Goal: Task Accomplishment & Management: Complete application form

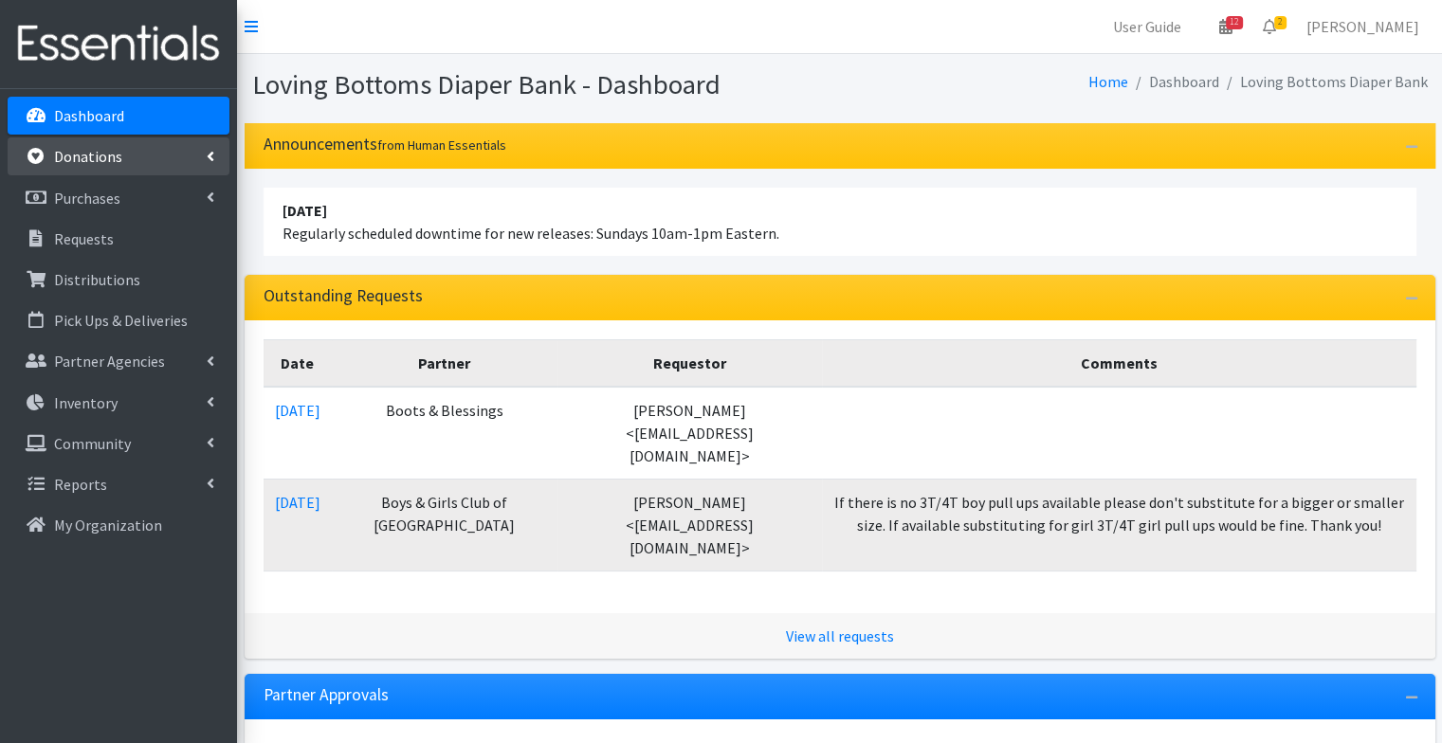
click at [106, 147] on p "Donations" at bounding box center [88, 156] width 68 height 19
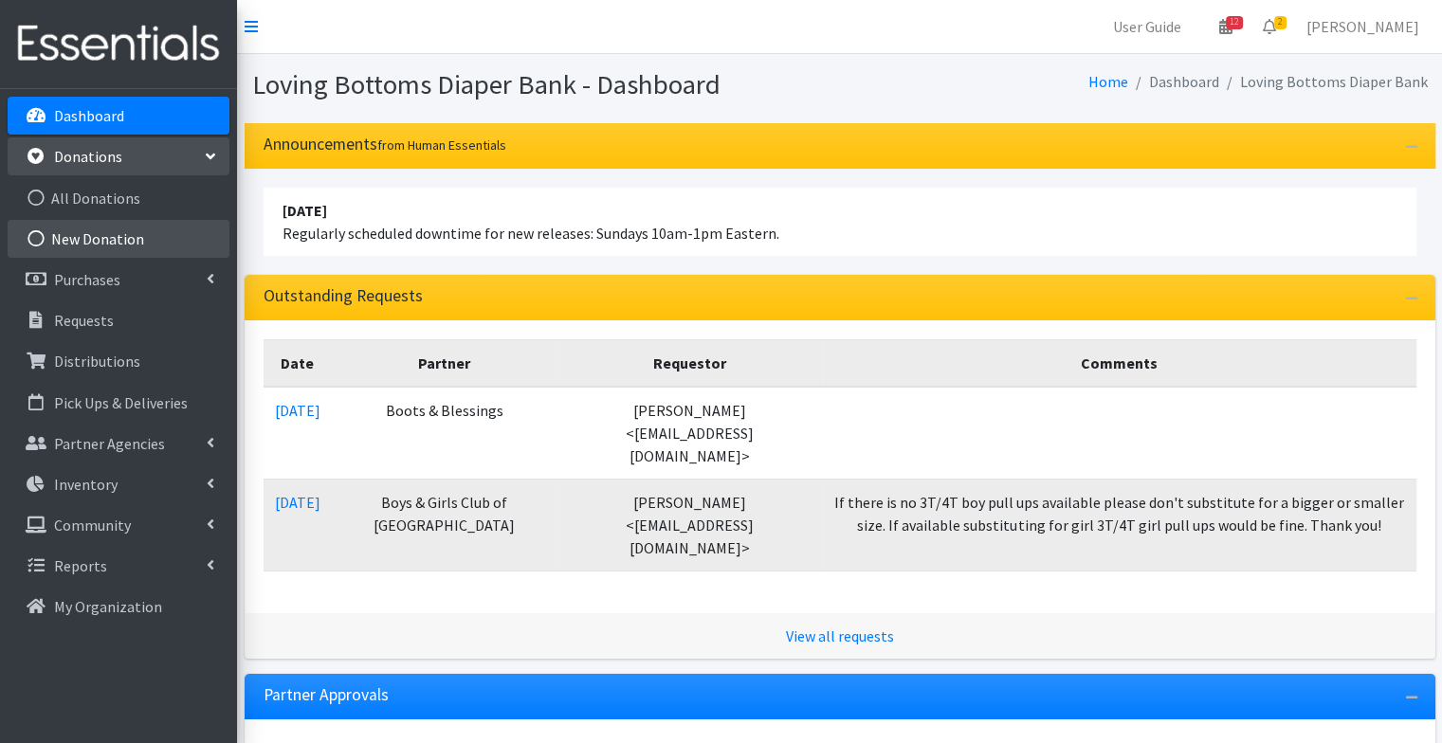
click at [118, 245] on link "New Donation" at bounding box center [119, 239] width 222 height 38
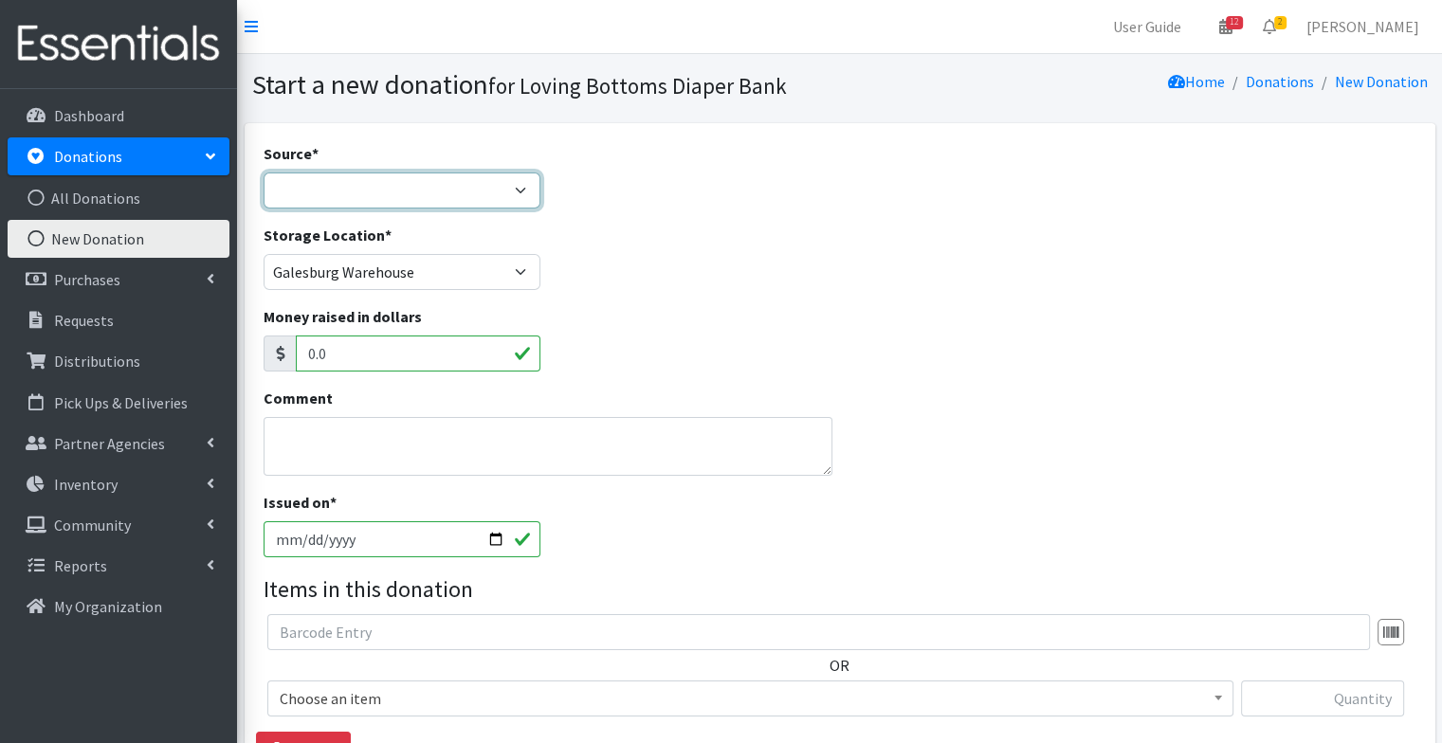
click at [358, 183] on select "Product Drive Manufacturer Donation Site Misc. Donation" at bounding box center [403, 191] width 278 height 36
click at [264, 173] on select "Product Drive Manufacturer Donation Site Misc. Donation" at bounding box center [403, 191] width 278 height 36
select select "Donation Site"
click at [264, 173] on select "Product Drive Manufacturer Donation Site Misc. Donation" at bounding box center [403, 191] width 278 height 36
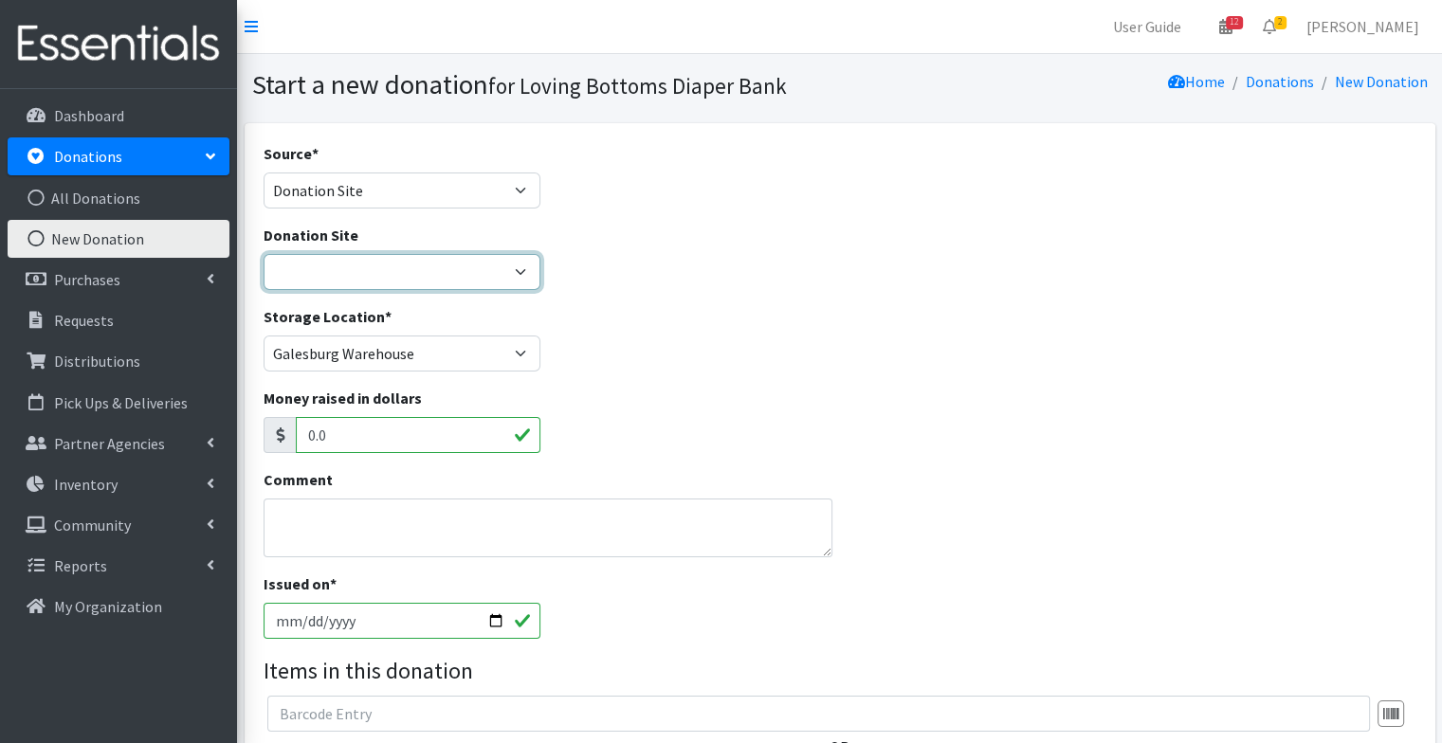
click at [360, 282] on select "Abingdon Community Center Amazon Wish List Compassus Hospice Eagle View - Oquaw…" at bounding box center [403, 272] width 278 height 36
select select "30"
click at [264, 254] on select "Abingdon Community Center Amazon Wish List Compassus Hospice Eagle View - Oquaw…" at bounding box center [403, 272] width 278 height 36
click at [360, 282] on select "Abingdon Community Center Amazon Wish List Compassus Hospice Eagle View - Oquaw…" at bounding box center [403, 272] width 278 height 36
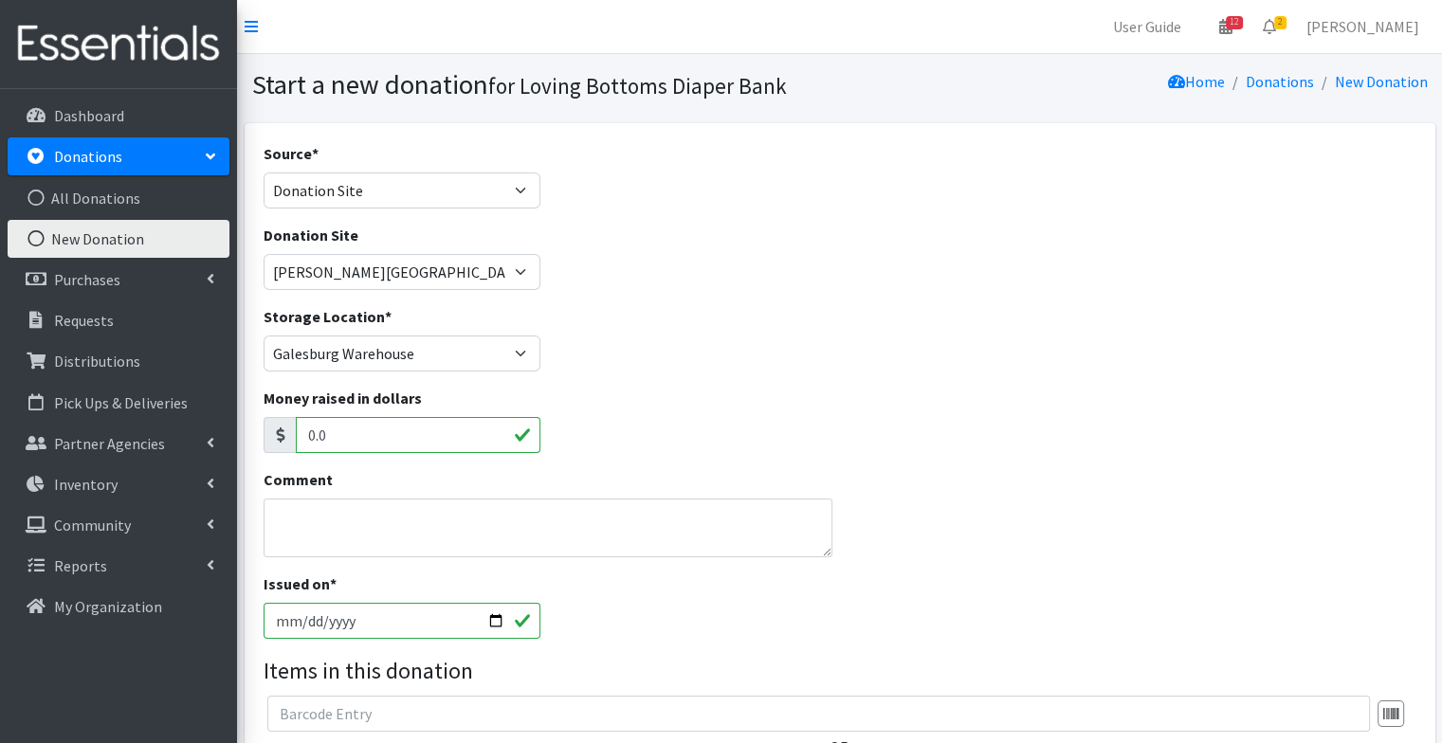
click at [787, 322] on div "Storage Location * Galesburg Warehouse" at bounding box center [839, 346] width 1167 height 82
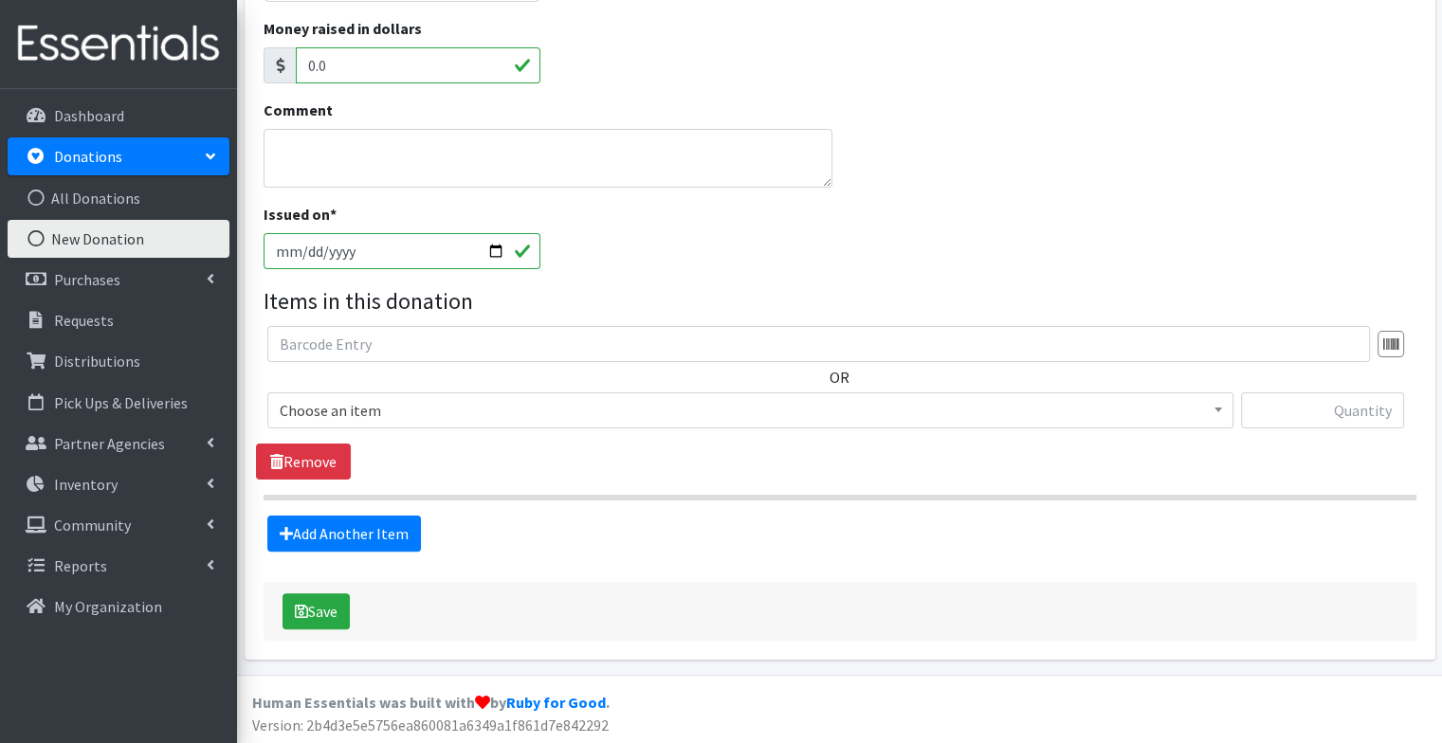
click at [497, 246] on input "2025-09-03" at bounding box center [403, 251] width 278 height 36
click at [736, 213] on div "Issued on * 2025-09-03" at bounding box center [839, 244] width 1167 height 82
click at [381, 426] on span "Choose an item" at bounding box center [750, 410] width 966 height 36
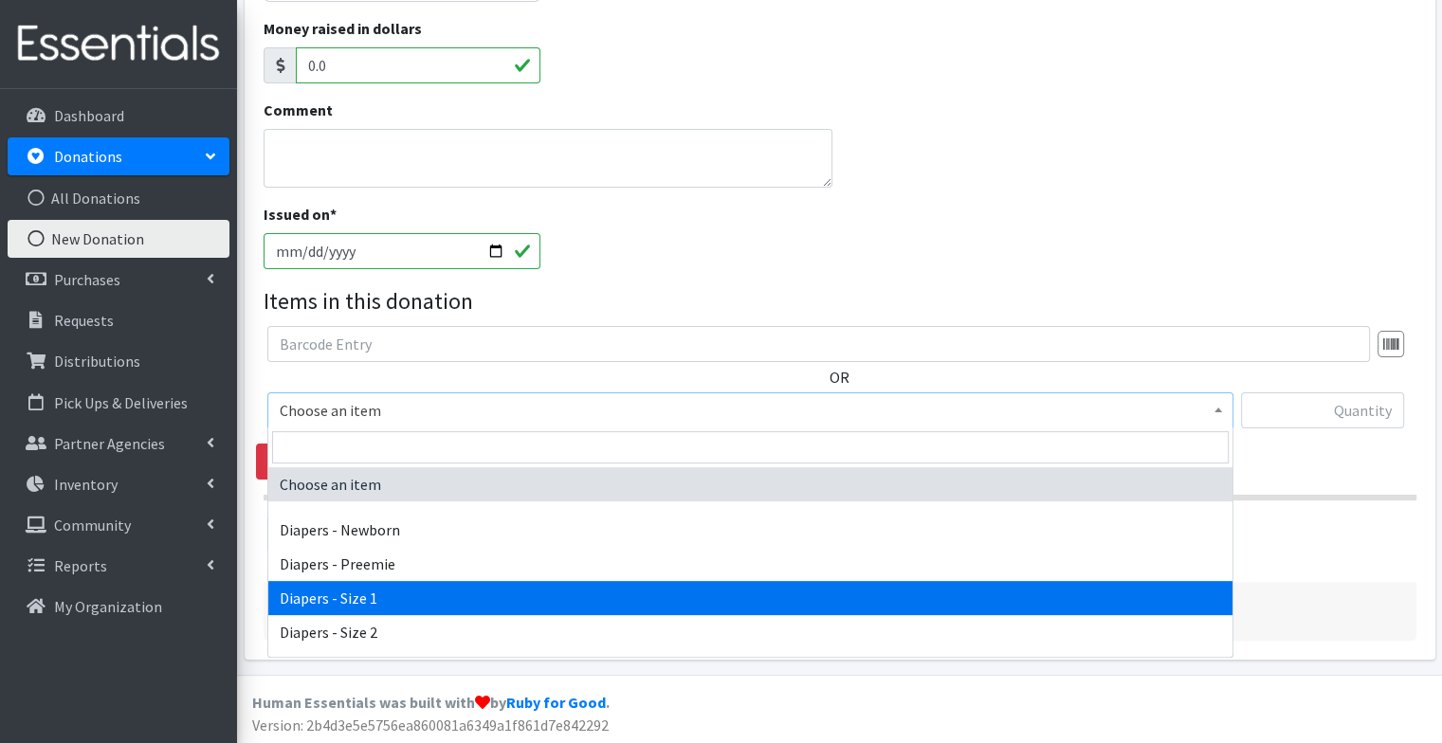
select select "96"
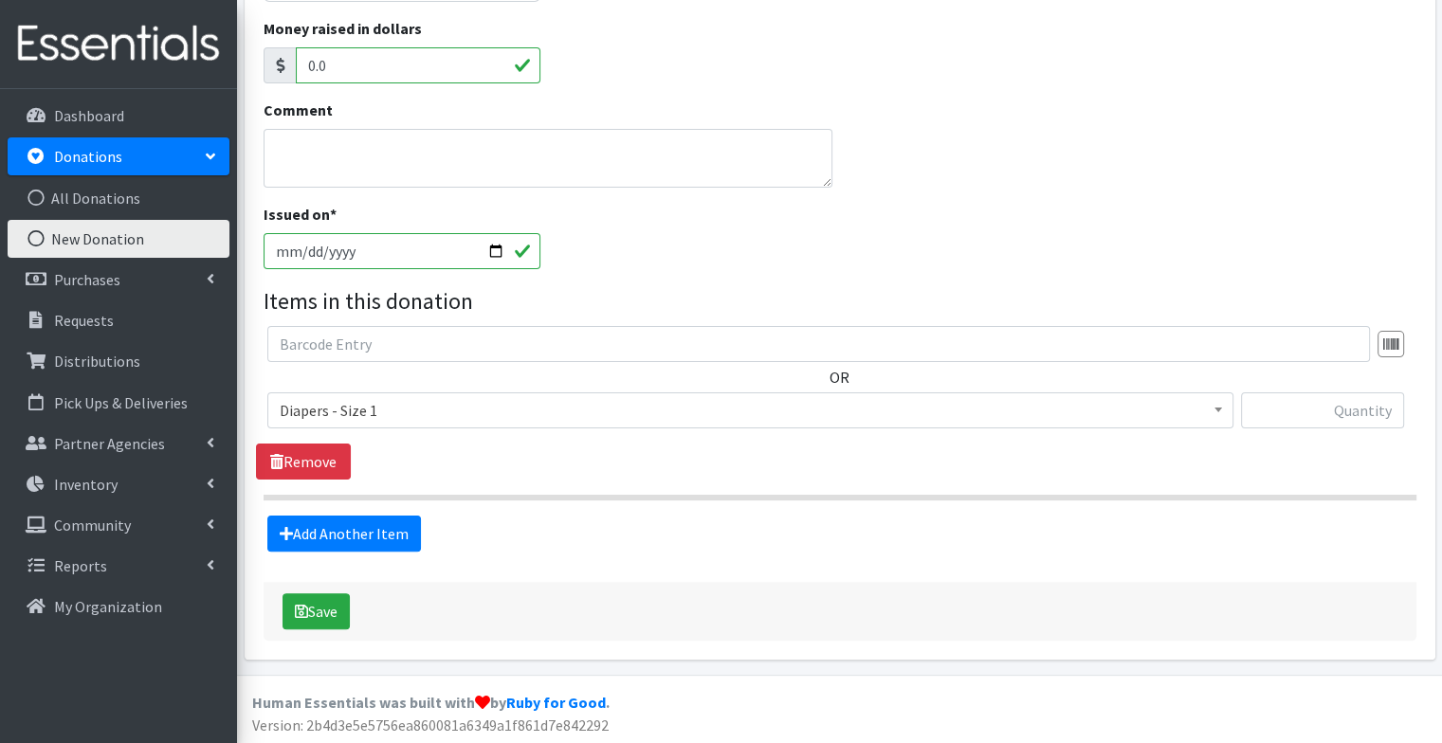
click at [709, 478] on div "OR Choose an item Diapers - Newborn Diapers - Preemie Diapers - Size 1 Diapers …" at bounding box center [839, 403] width 1167 height 154
click at [1354, 419] on input "text" at bounding box center [1322, 410] width 163 height 36
type input "203"
click at [309, 549] on link "Add Another Item" at bounding box center [344, 534] width 154 height 36
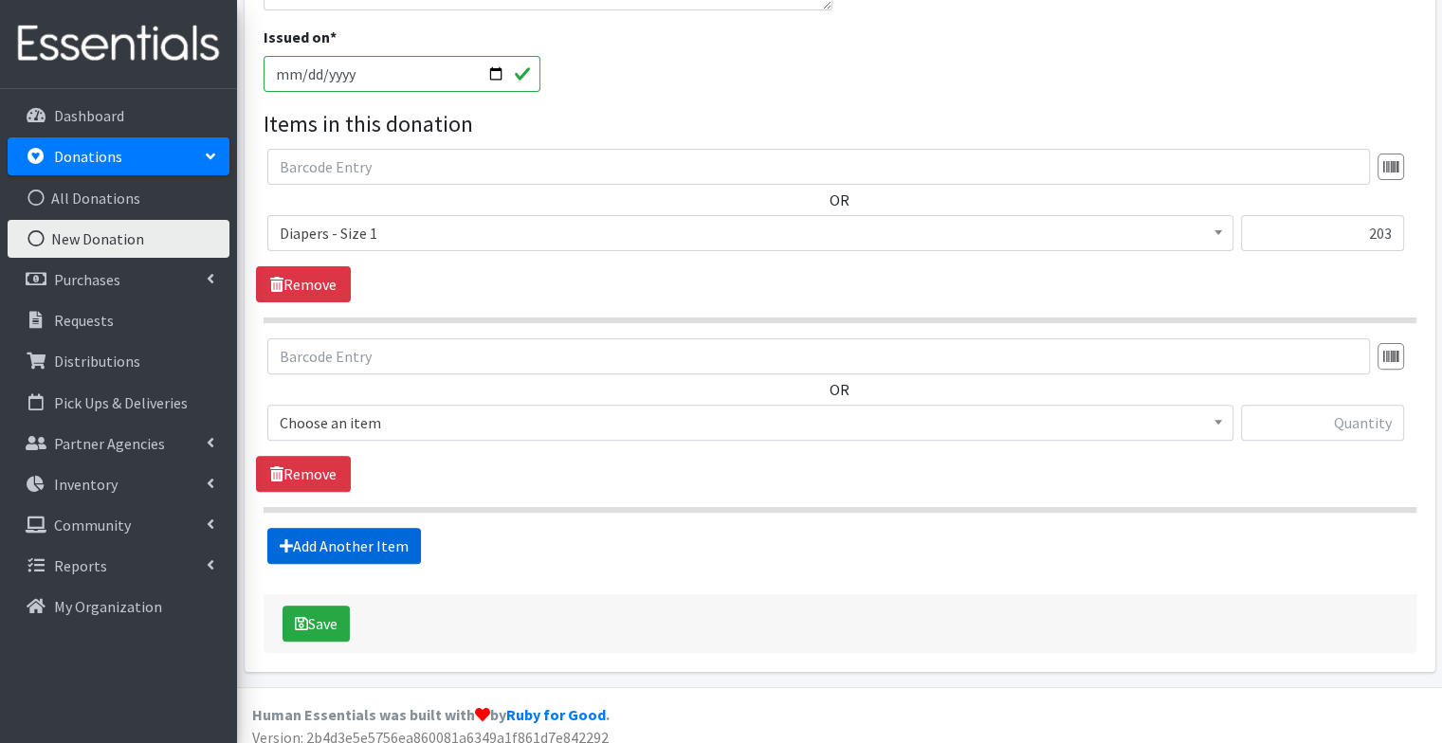
scroll to position [559, 0]
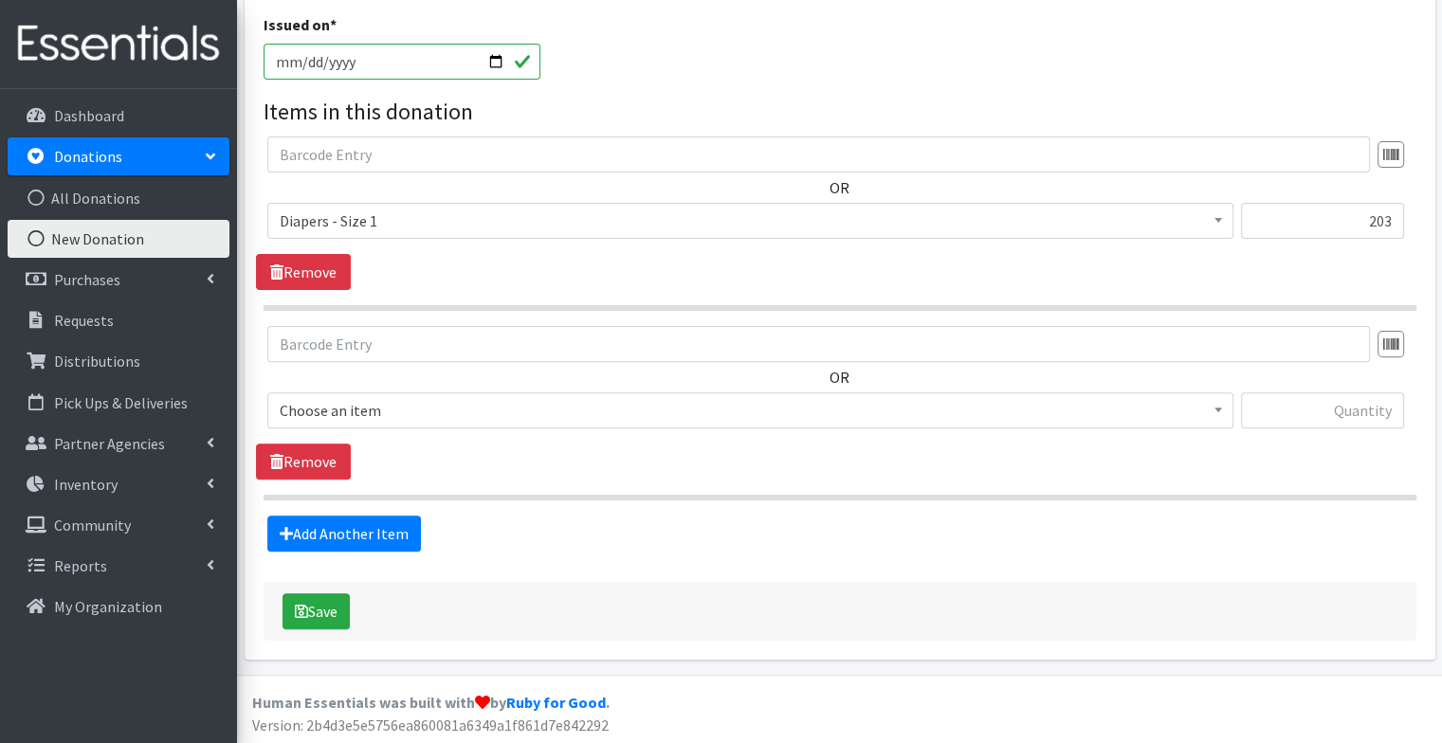
click at [910, 495] on hr at bounding box center [840, 498] width 1153 height 6
click at [1263, 413] on input "text" at bounding box center [1322, 410] width 163 height 36
type input "222"
click at [1176, 410] on span "Choose an item" at bounding box center [750, 410] width 941 height 27
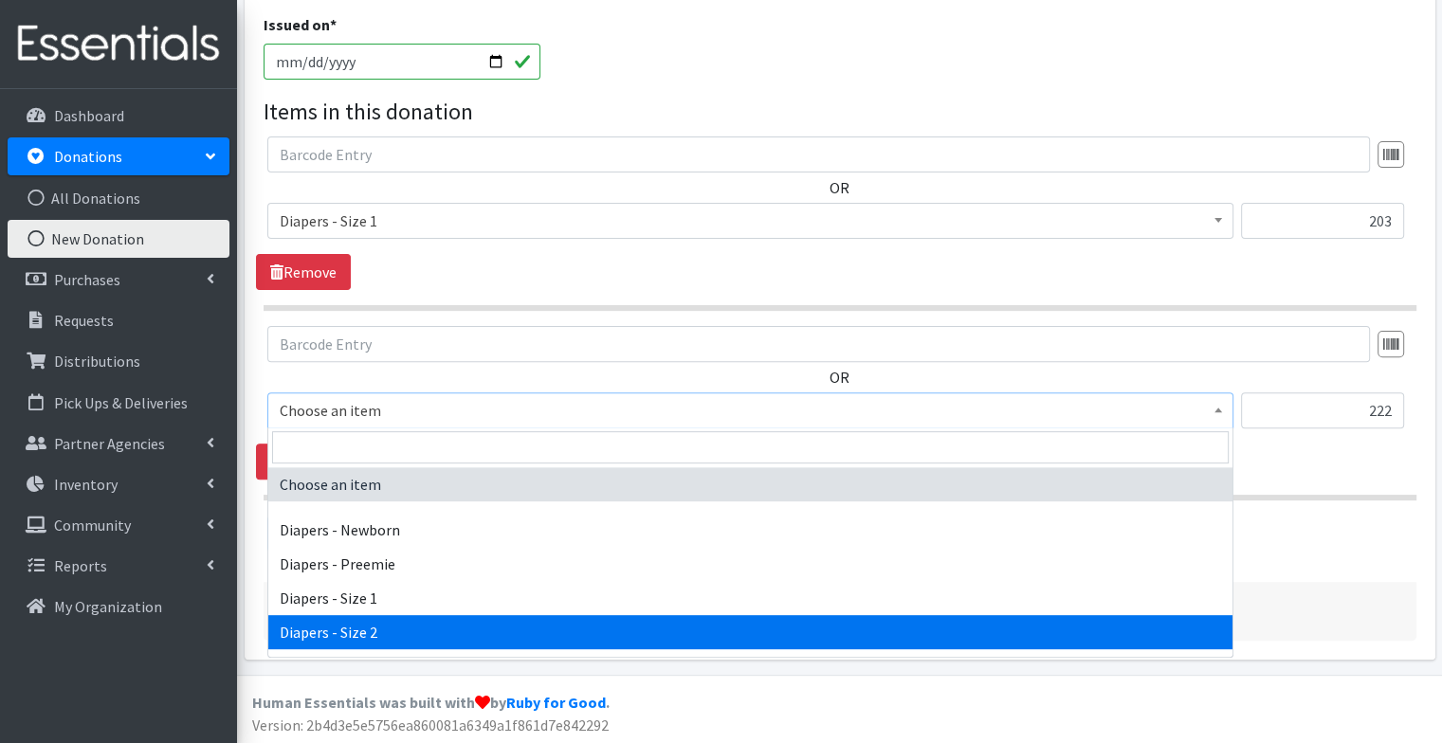
select select "97"
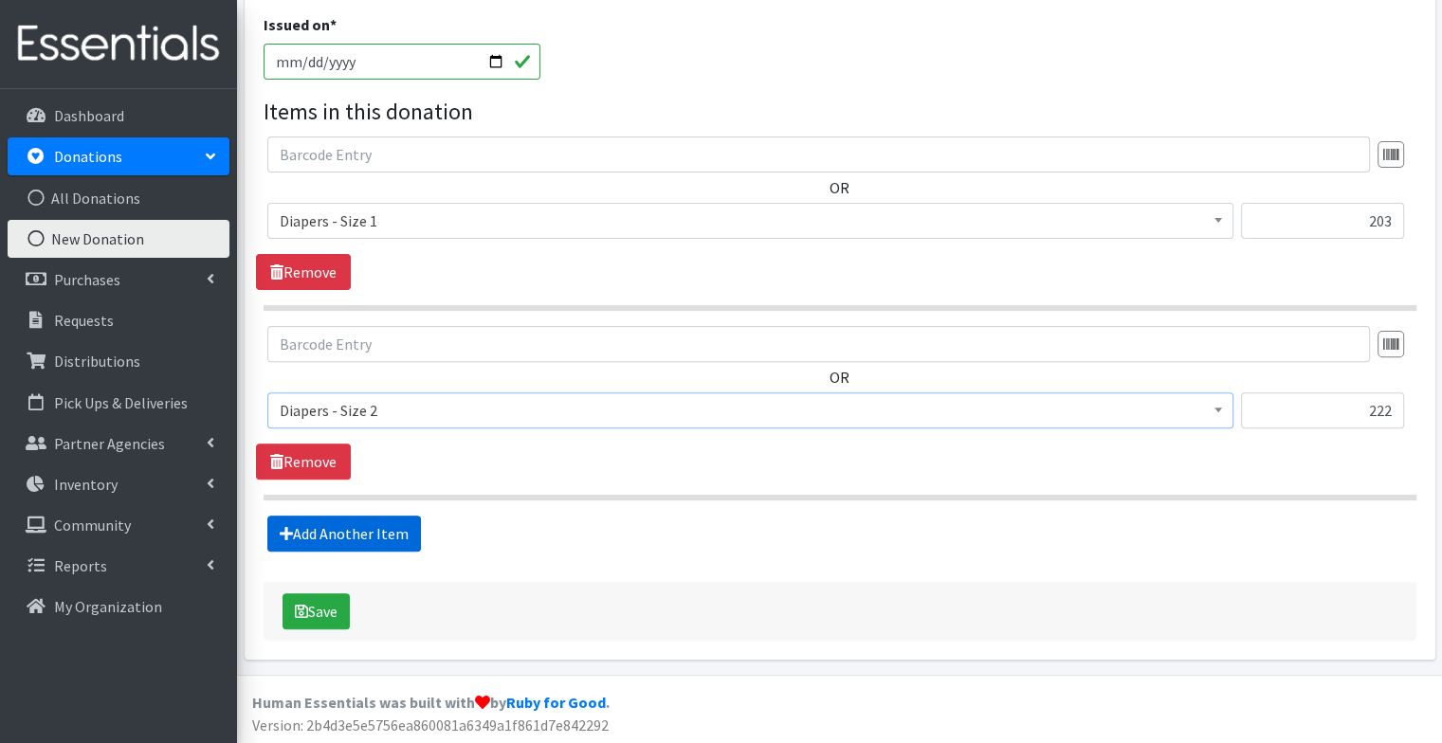
click at [391, 534] on link "Add Another Item" at bounding box center [344, 534] width 154 height 36
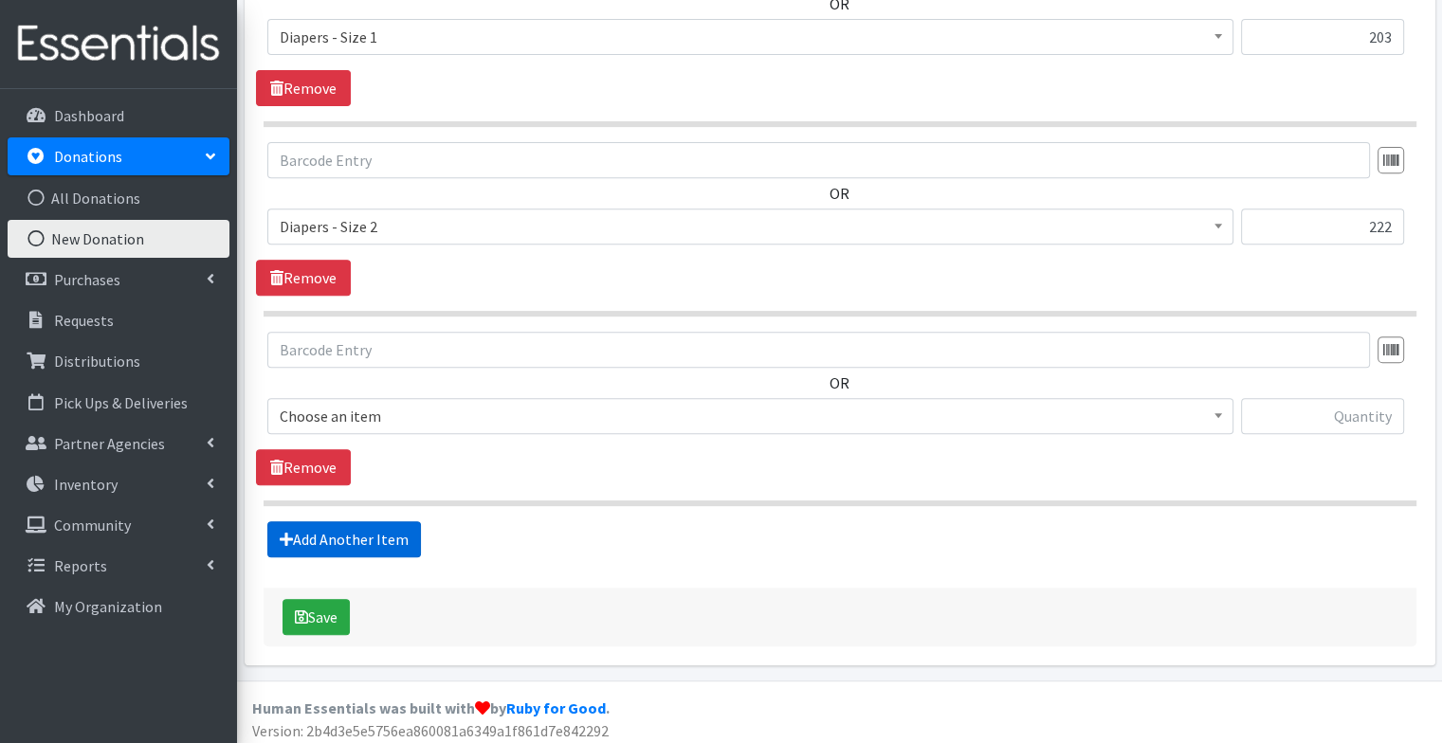
scroll to position [748, 0]
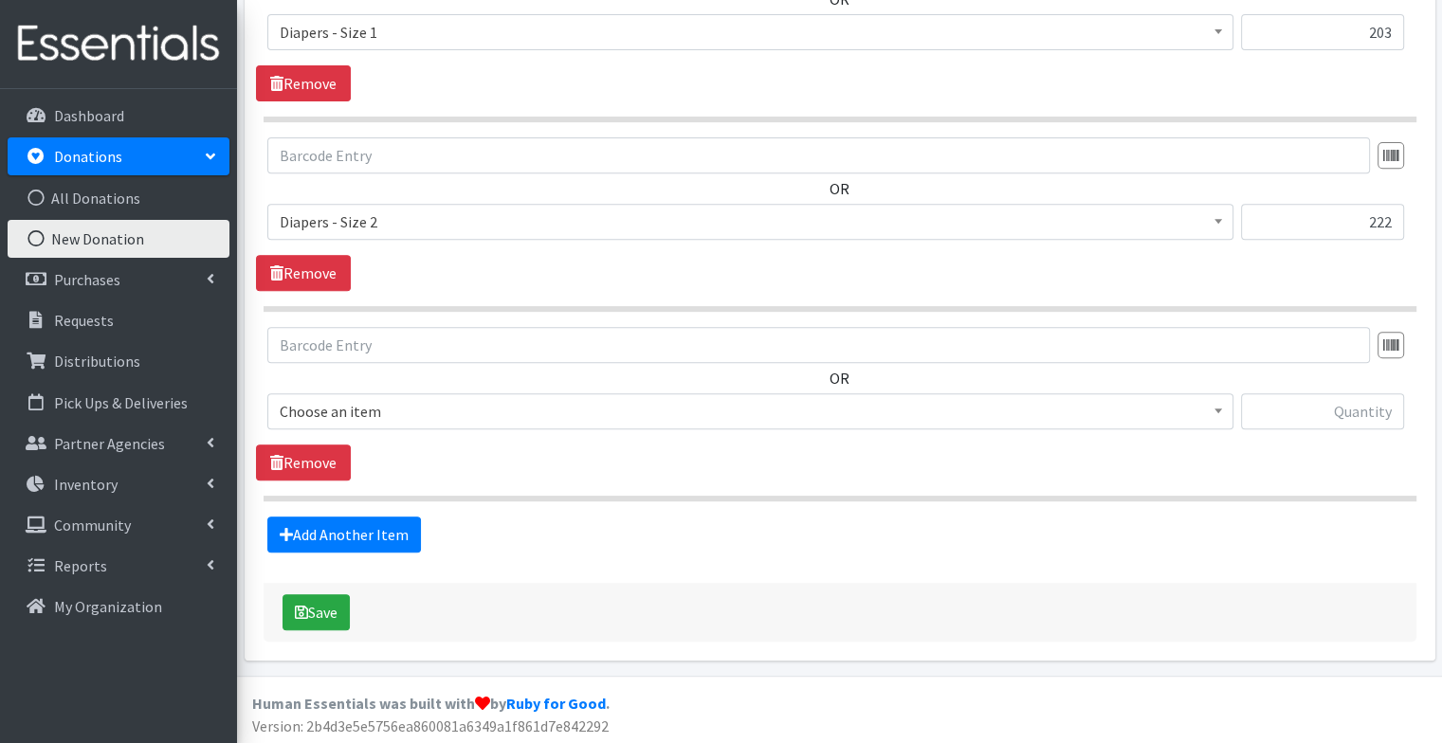
click at [384, 405] on span "Choose an item" at bounding box center [750, 411] width 941 height 27
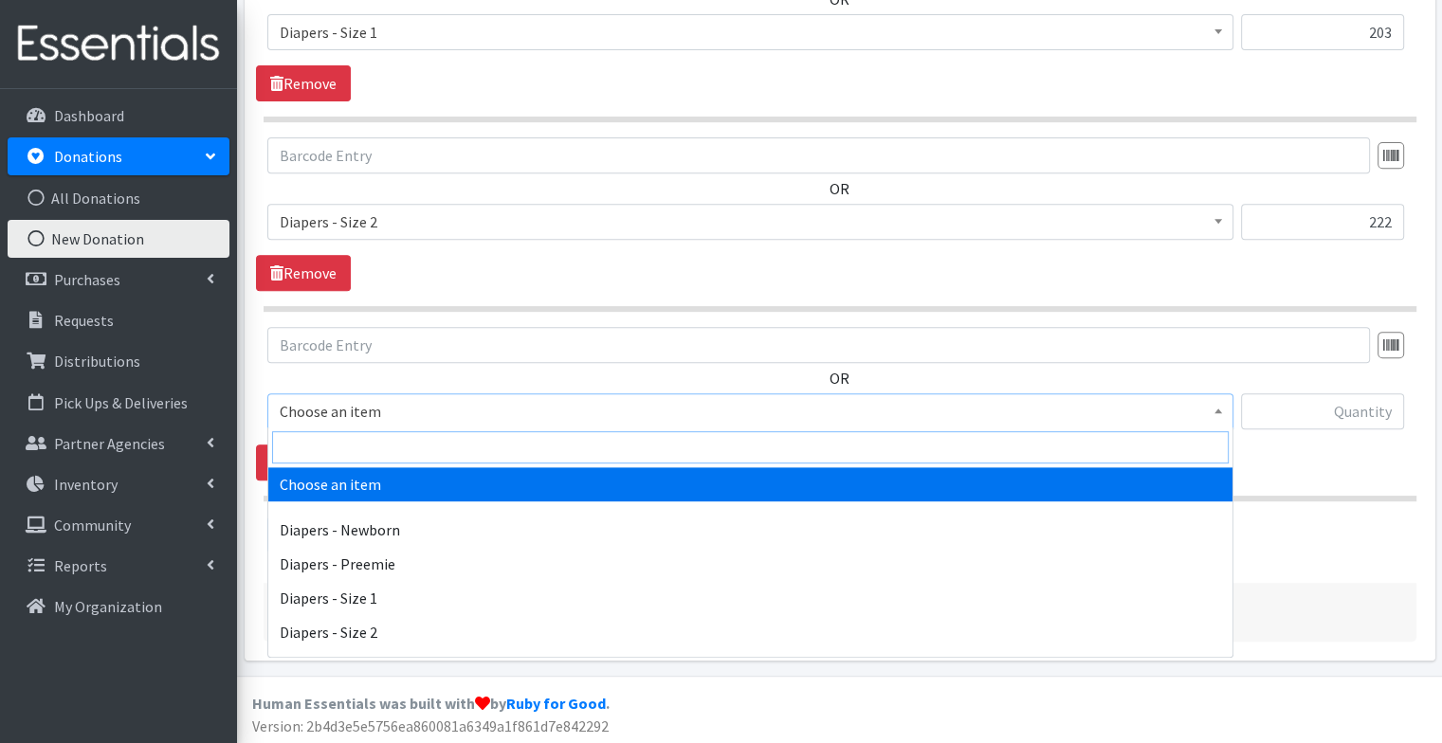
click at [406, 447] on input "search" at bounding box center [750, 447] width 957 height 32
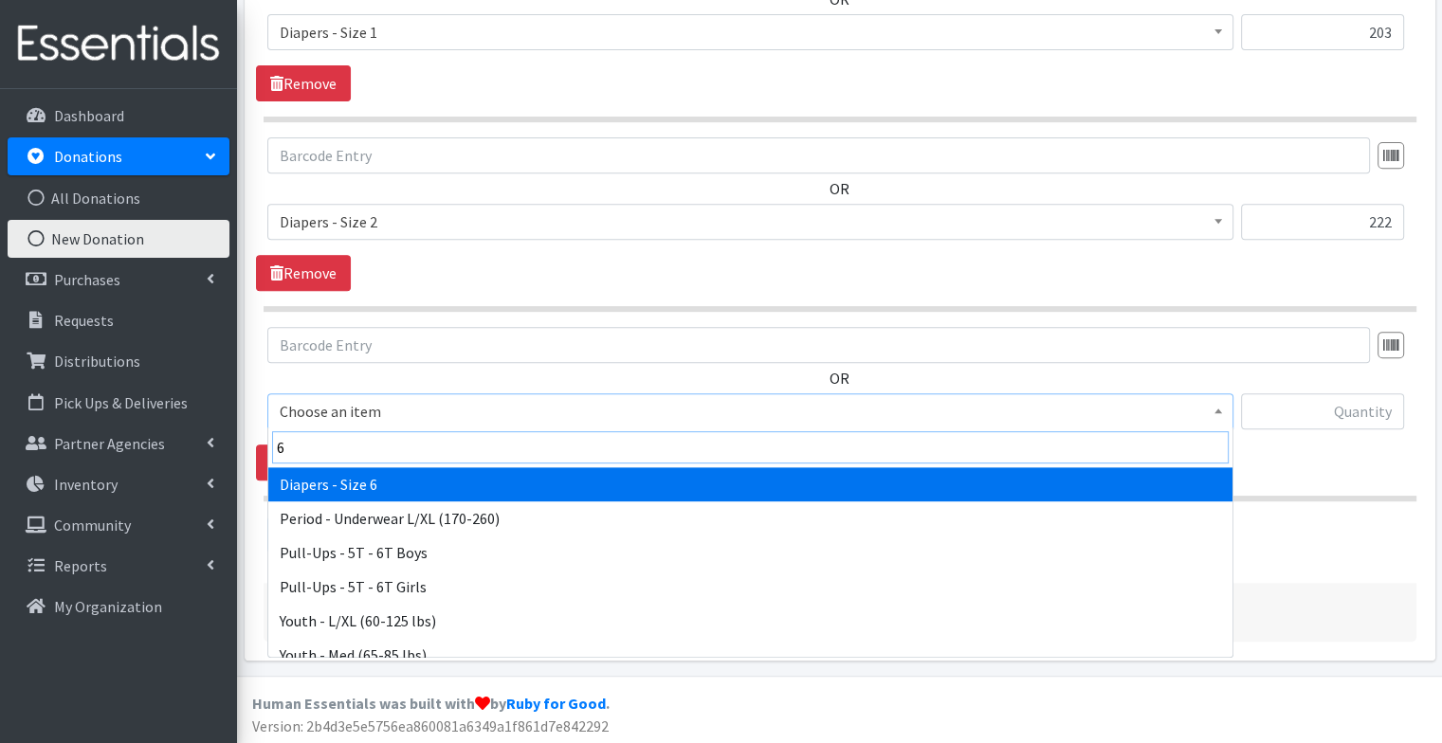
type input "6"
select select "75"
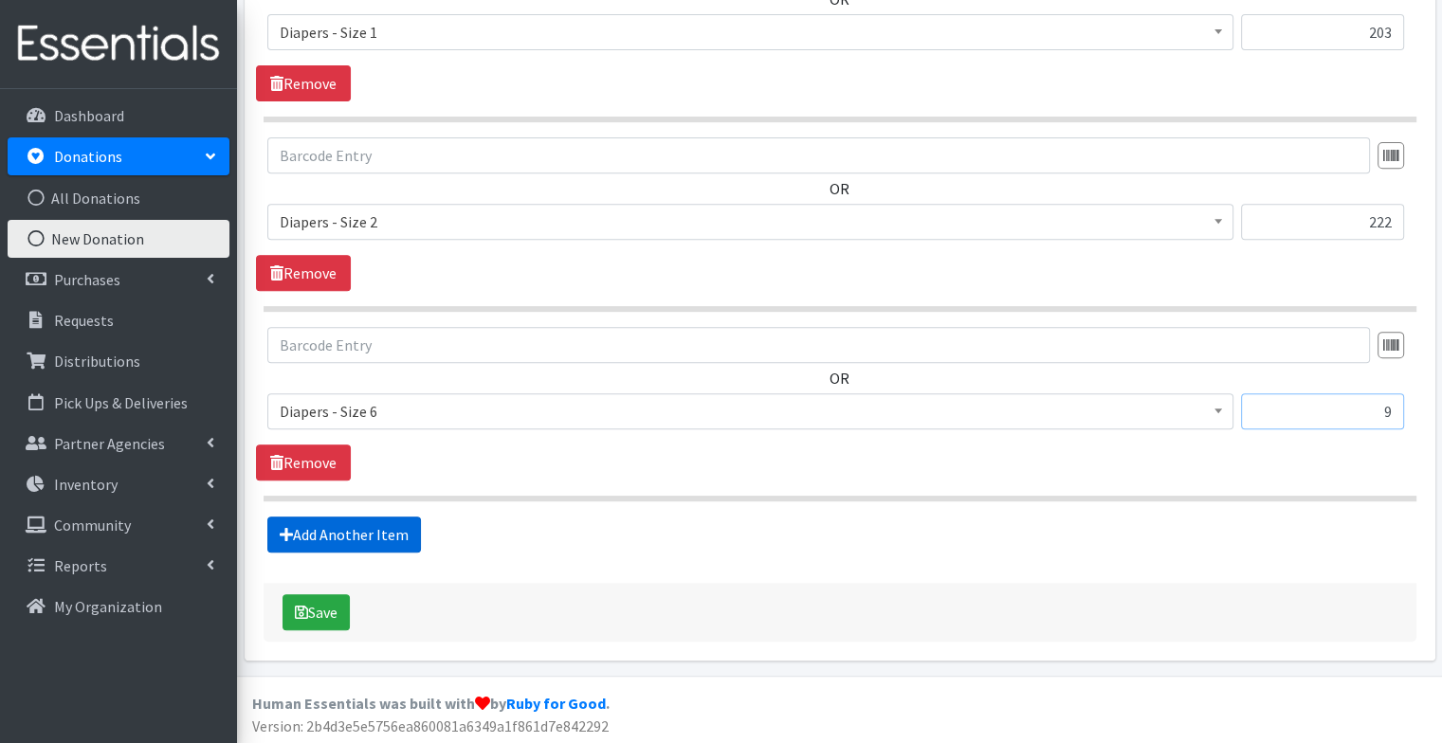
type input "9"
click at [374, 544] on link "Add Another Item" at bounding box center [344, 535] width 154 height 36
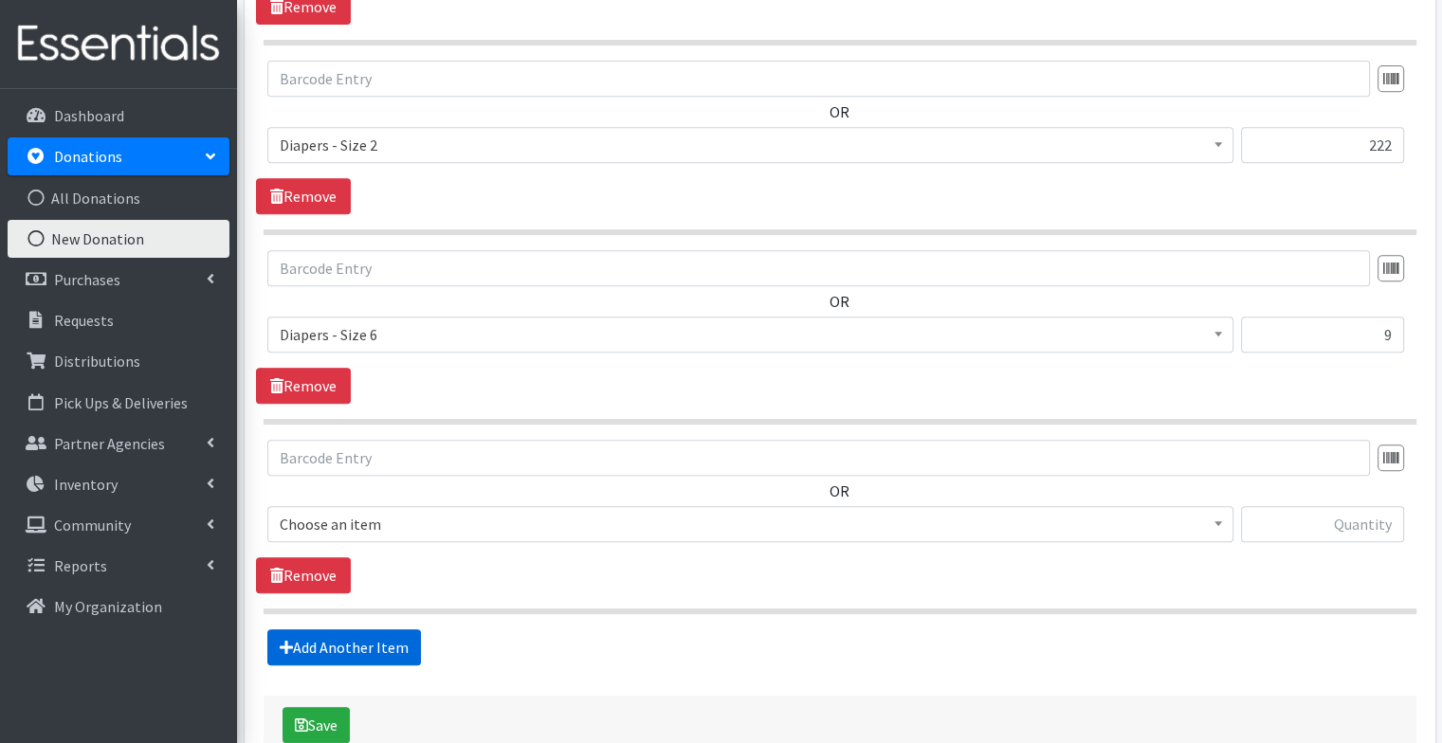
scroll to position [937, 0]
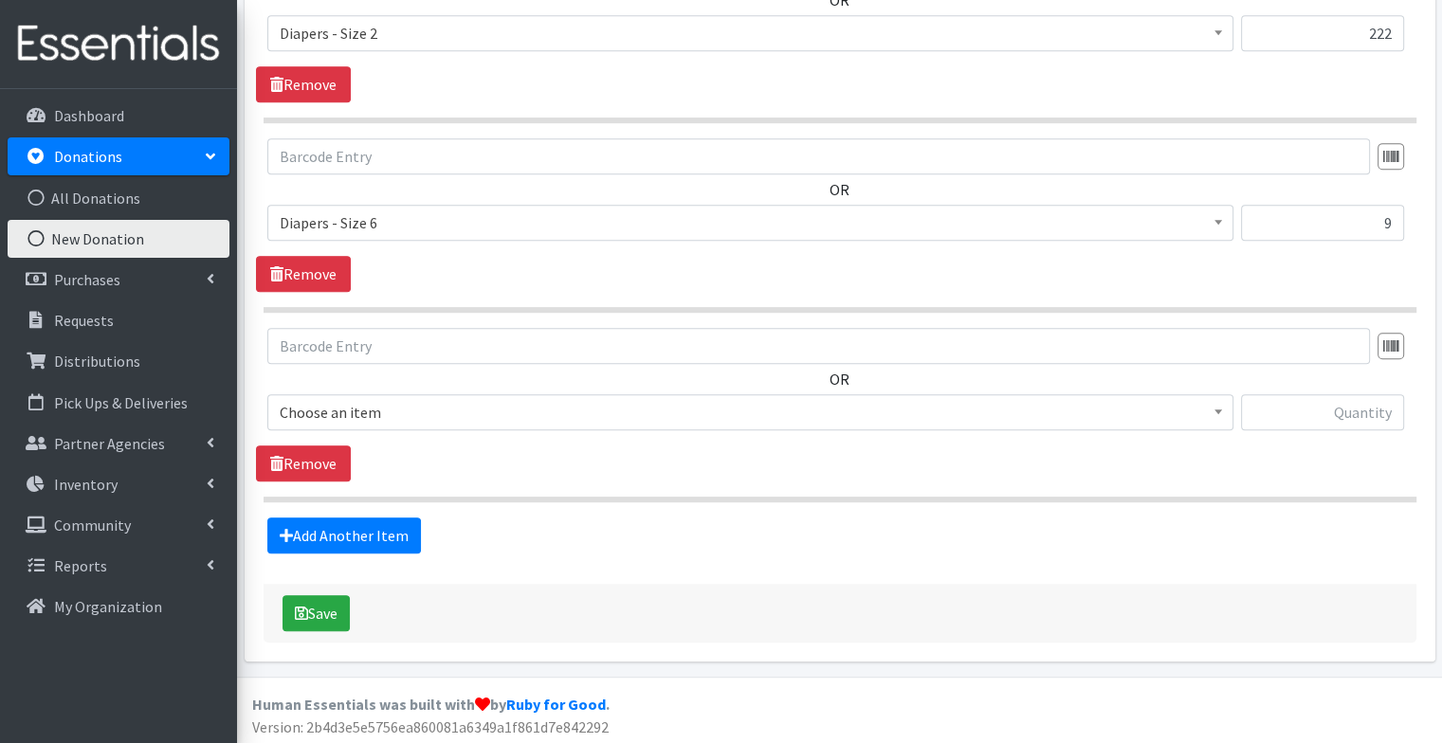
click at [377, 413] on span "Choose an item" at bounding box center [750, 412] width 941 height 27
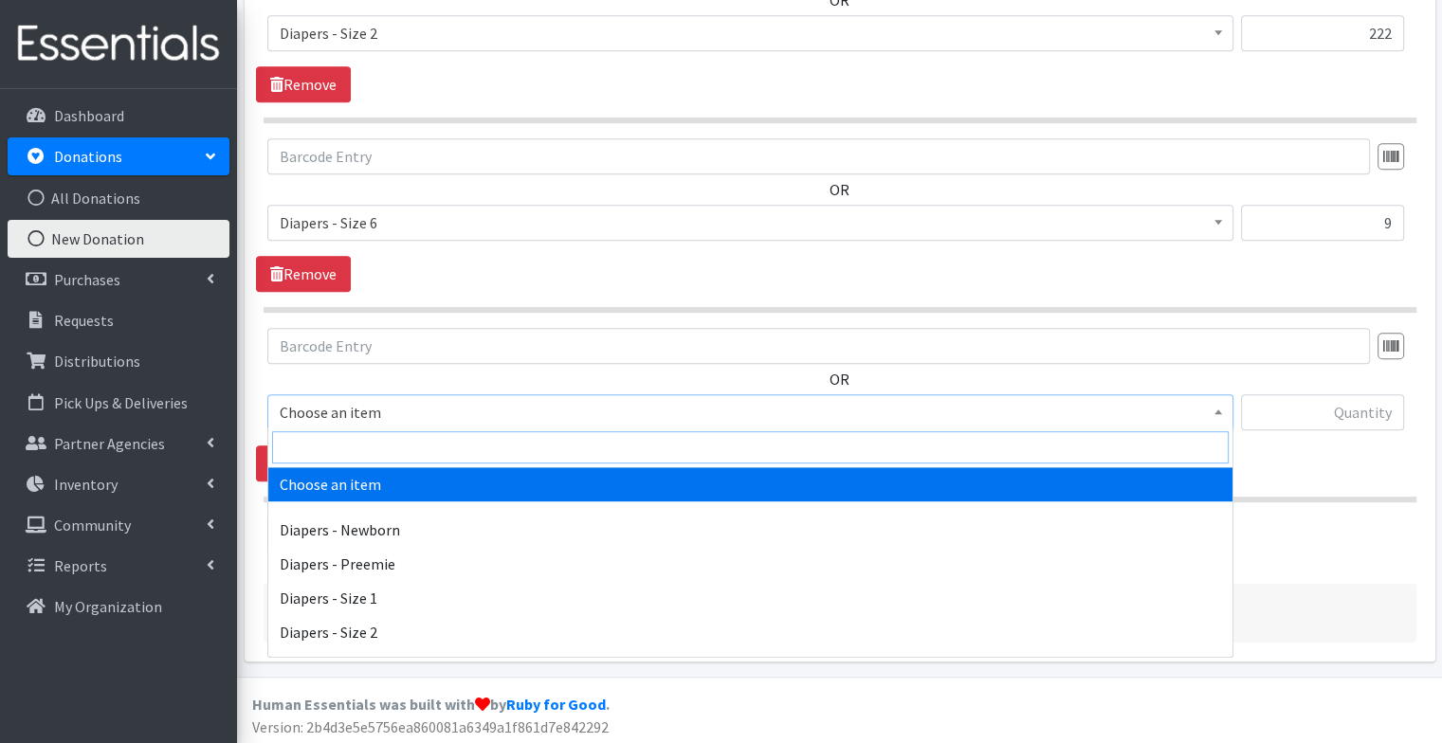
click at [380, 447] on input "search" at bounding box center [750, 447] width 957 height 32
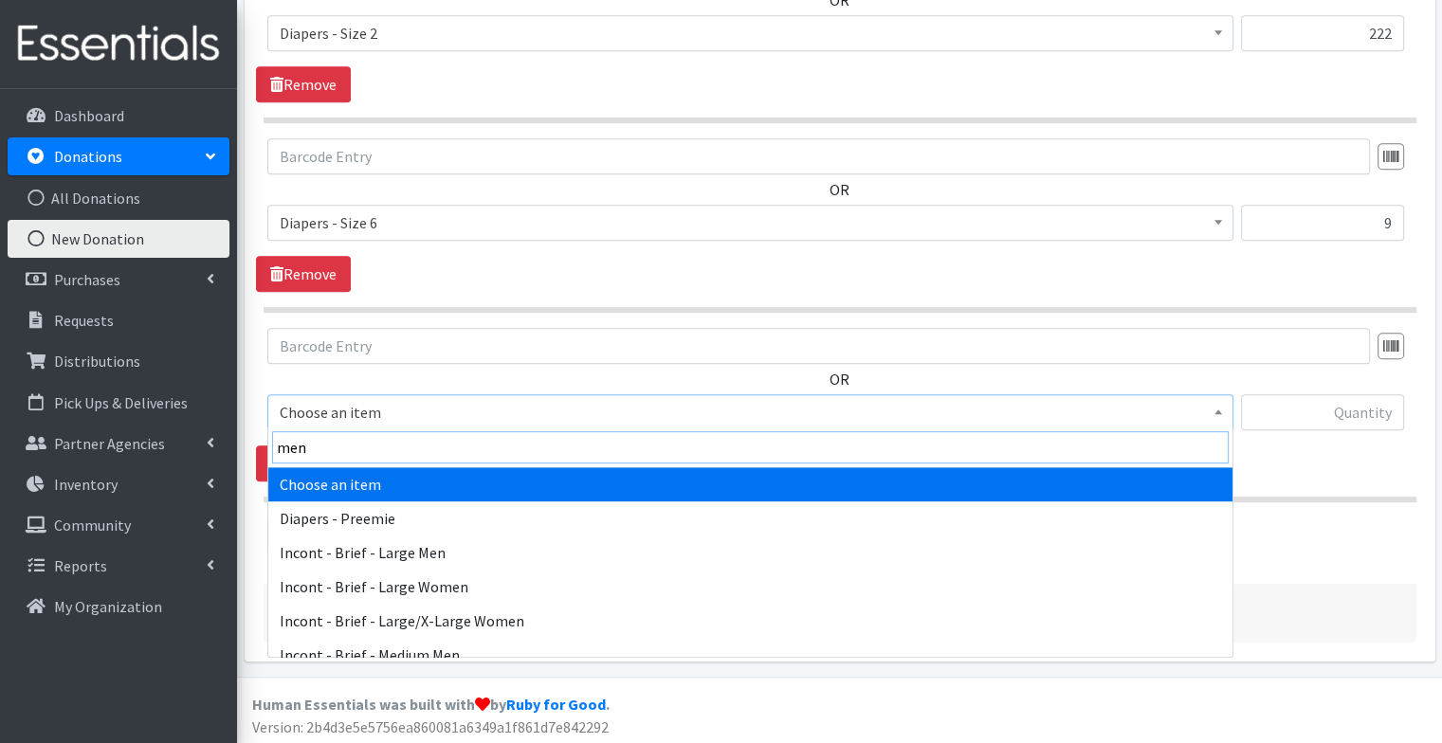
type input "mens"
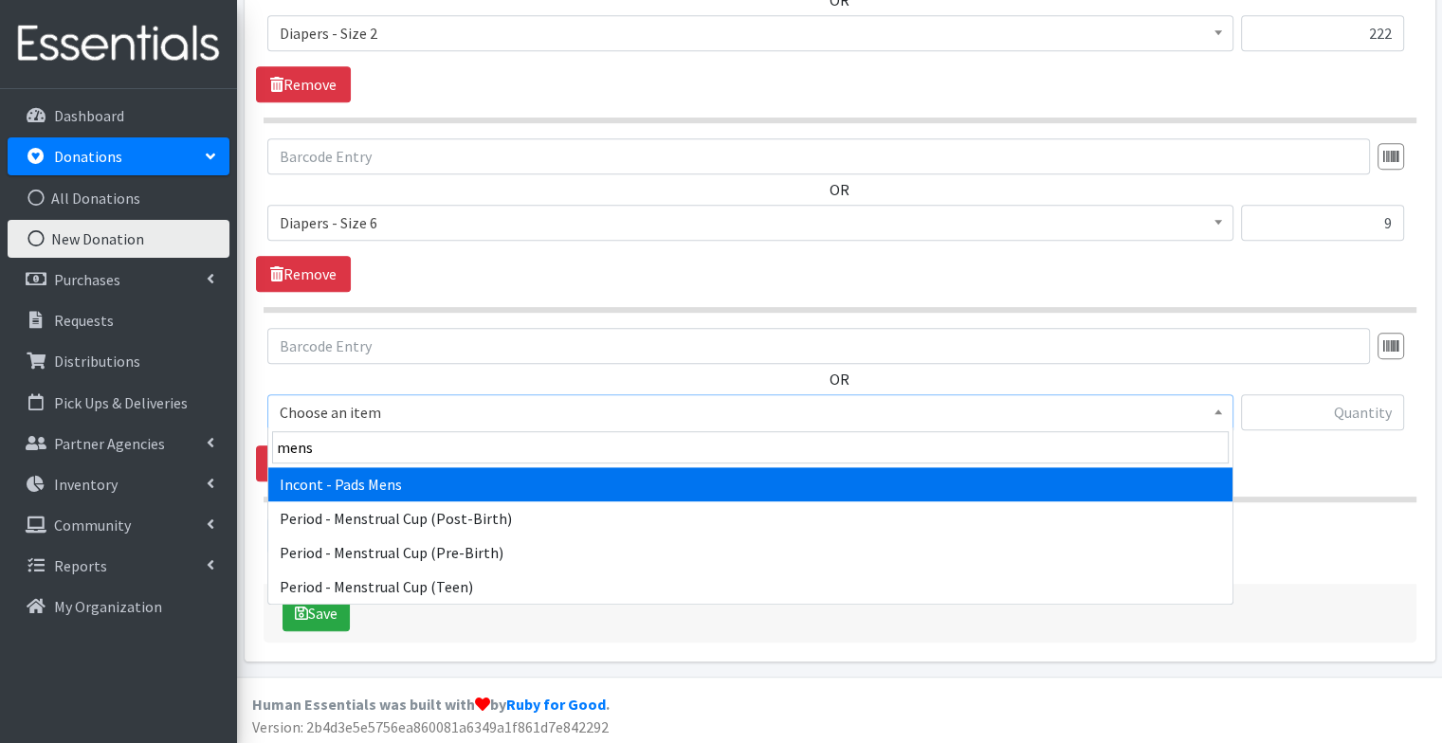
select select "12729"
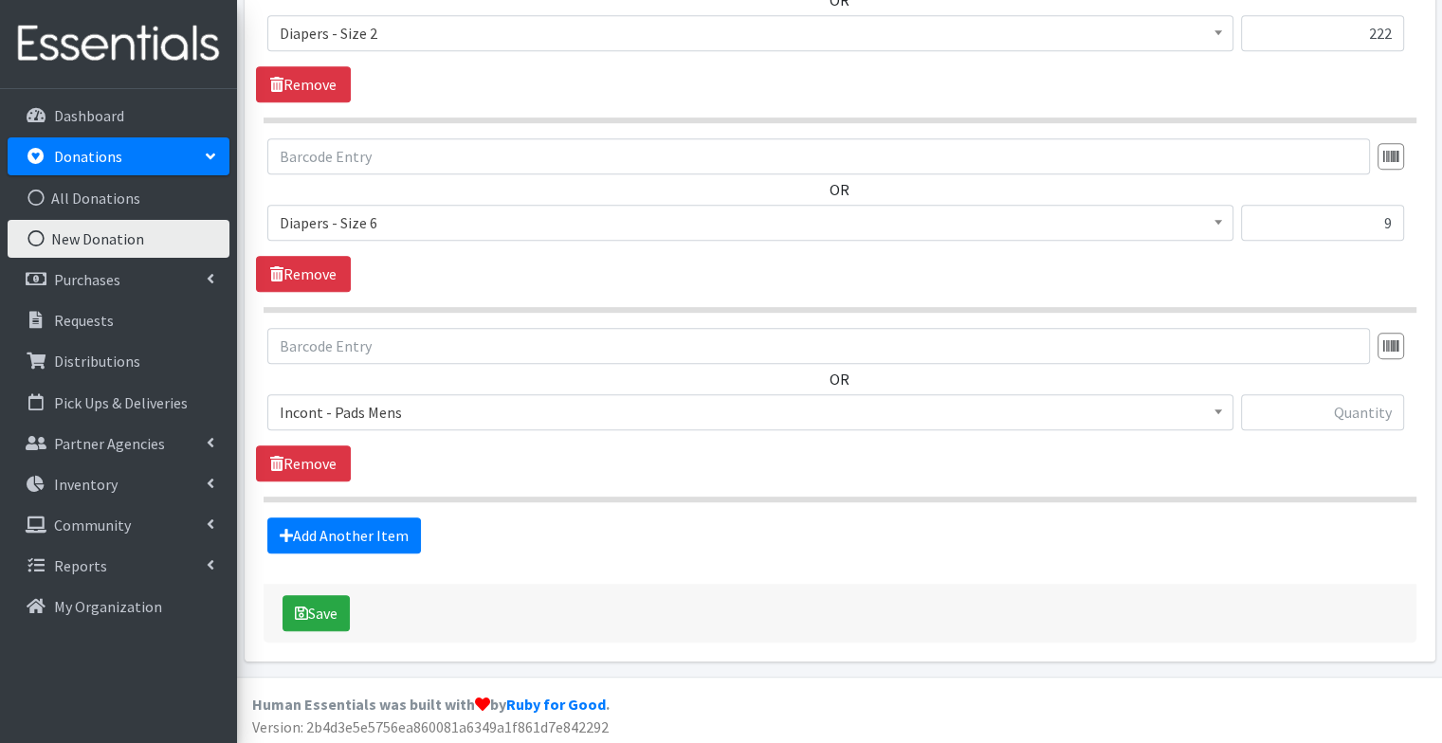
click at [455, 497] on hr at bounding box center [840, 500] width 1153 height 6
click at [1316, 410] on input "text" at bounding box center [1322, 412] width 163 height 36
type input "220"
click at [300, 534] on link "Add Another Item" at bounding box center [344, 536] width 154 height 36
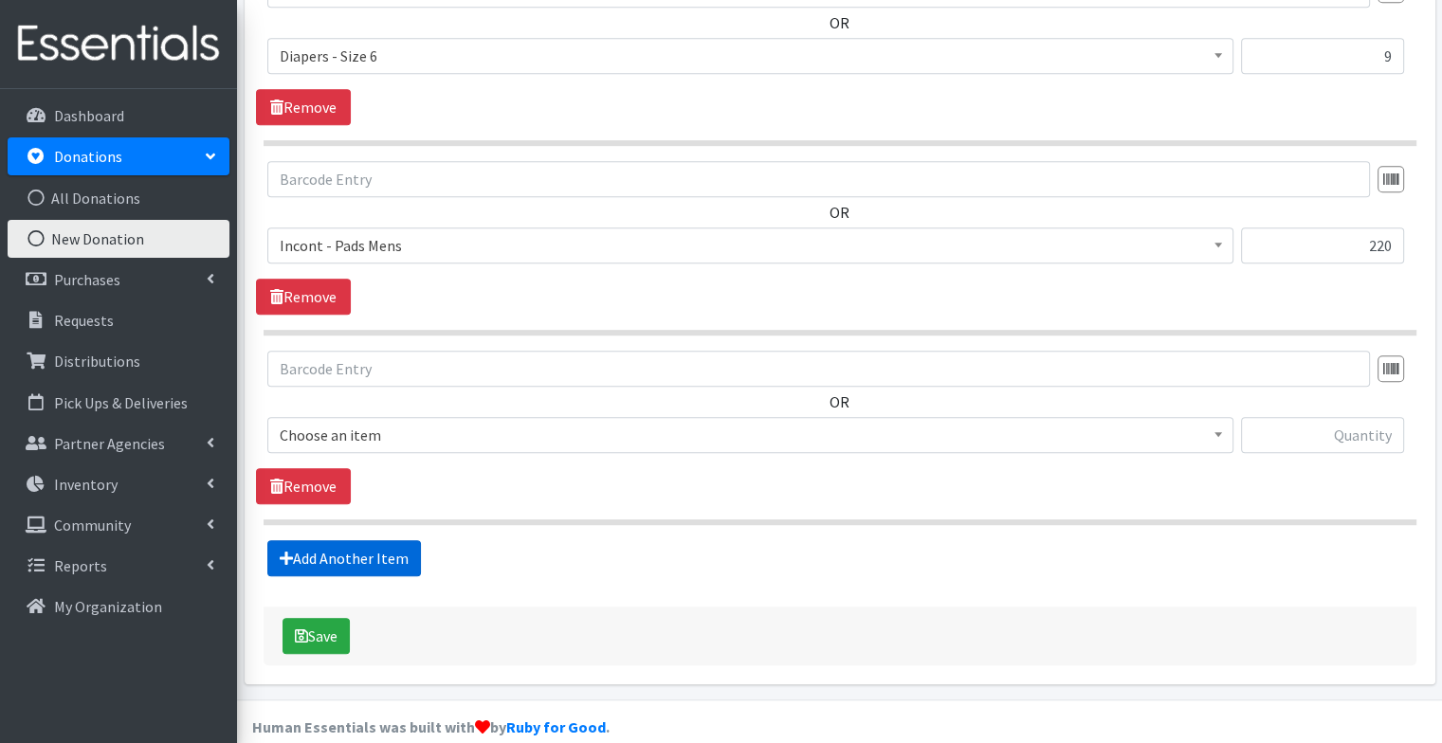
scroll to position [1126, 0]
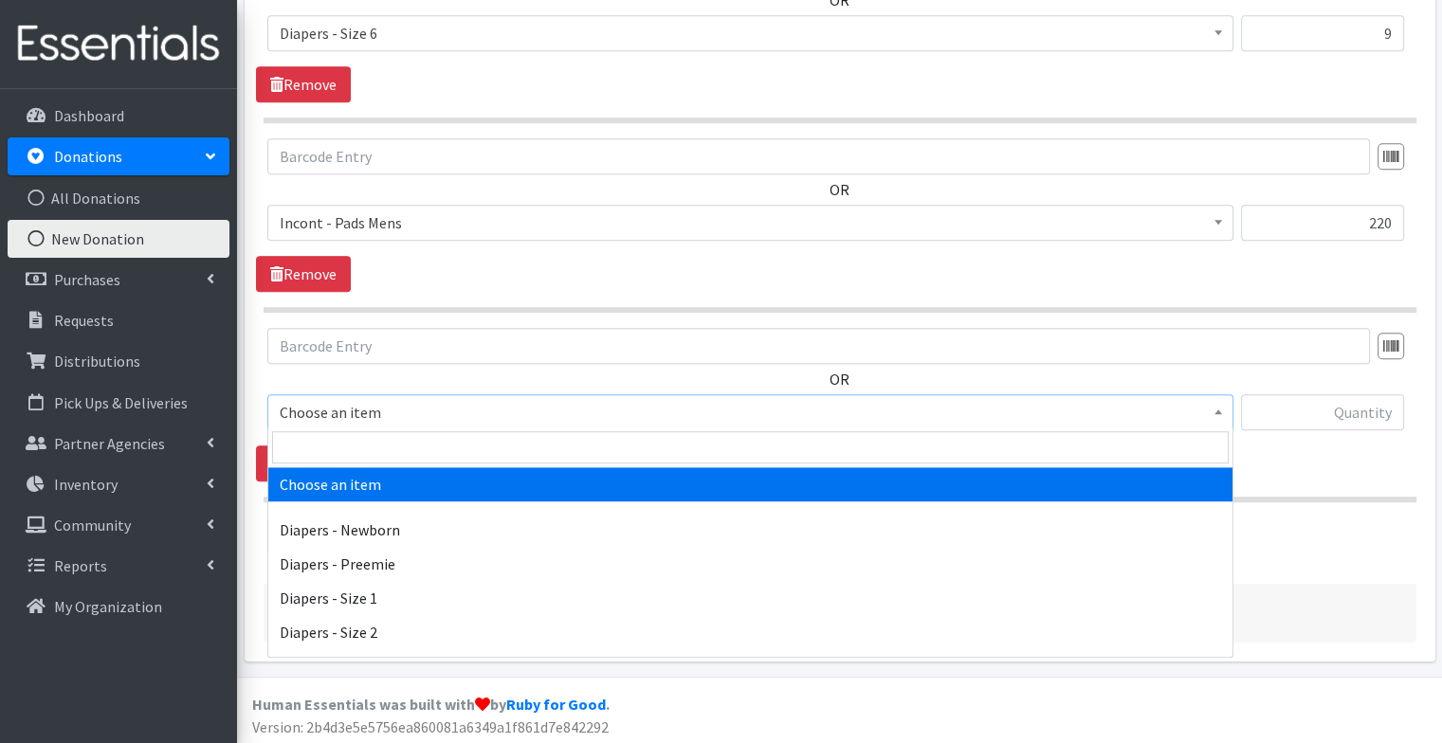
click at [389, 422] on span "Choose an item" at bounding box center [750, 412] width 941 height 27
click at [385, 447] on input "search" at bounding box center [750, 447] width 957 height 32
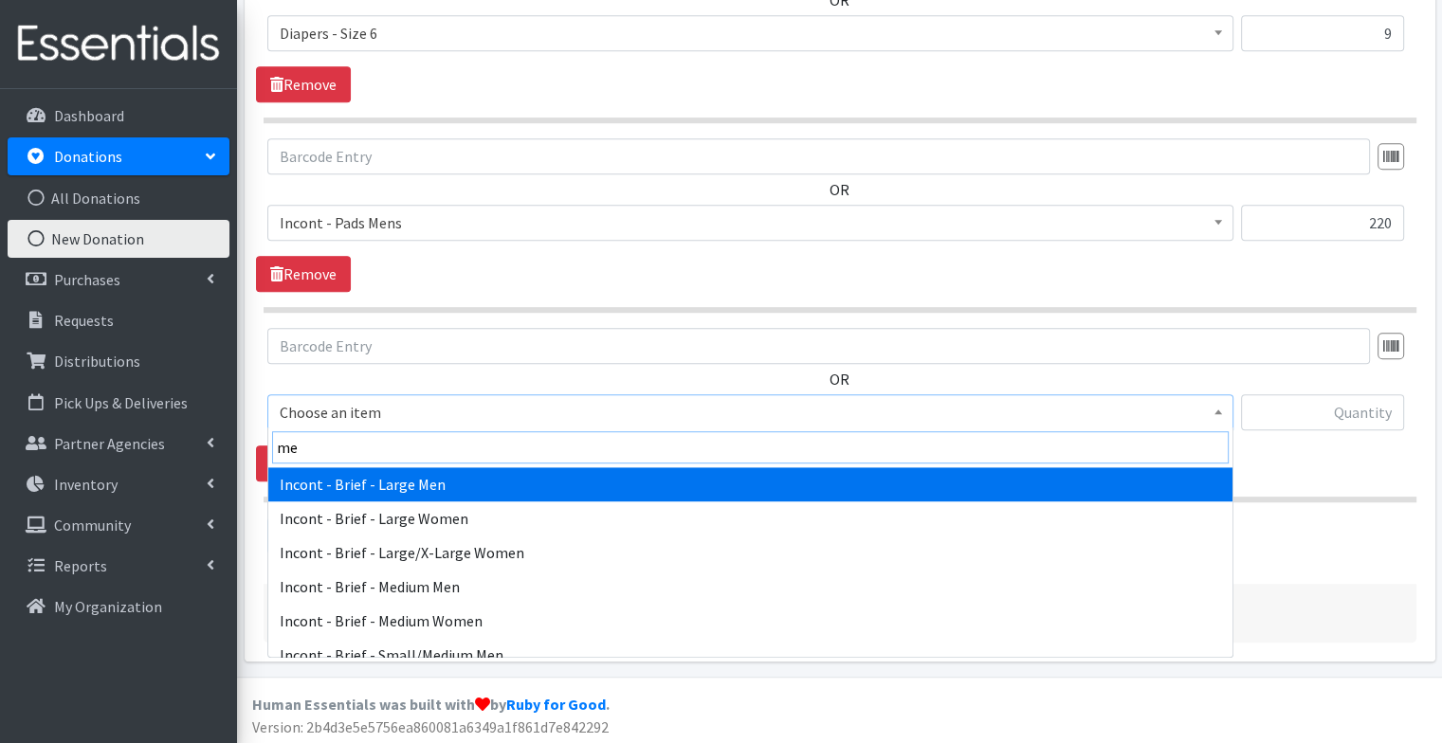
type input "m"
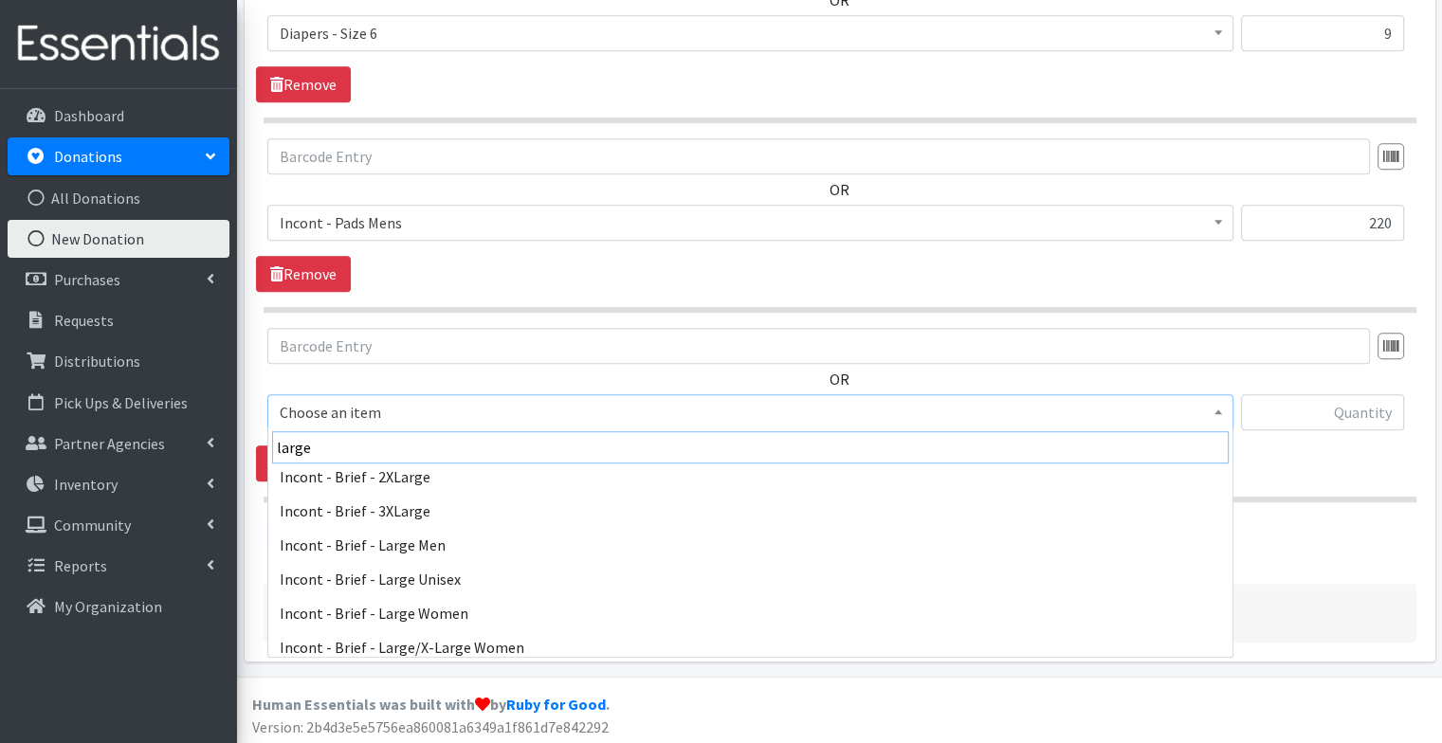
scroll to position [0, 0]
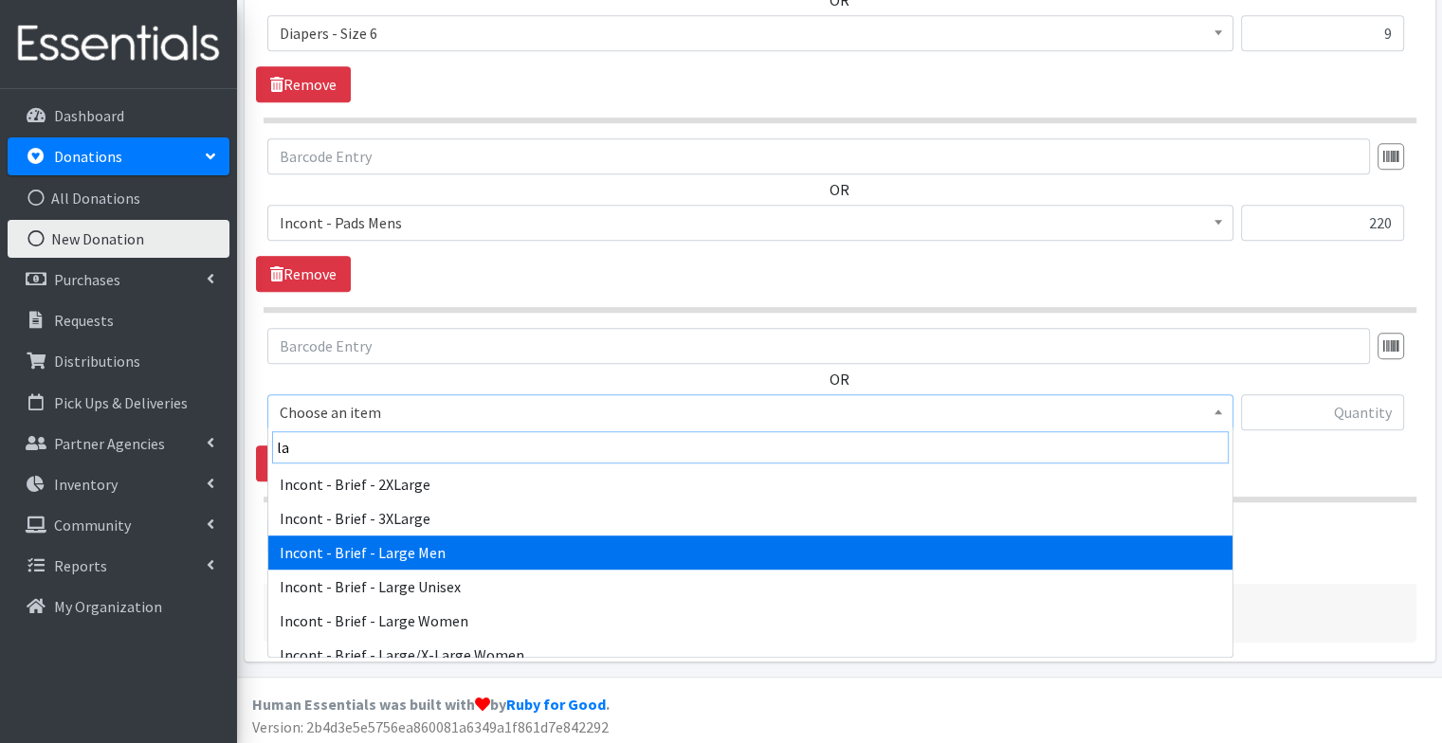
type input "l"
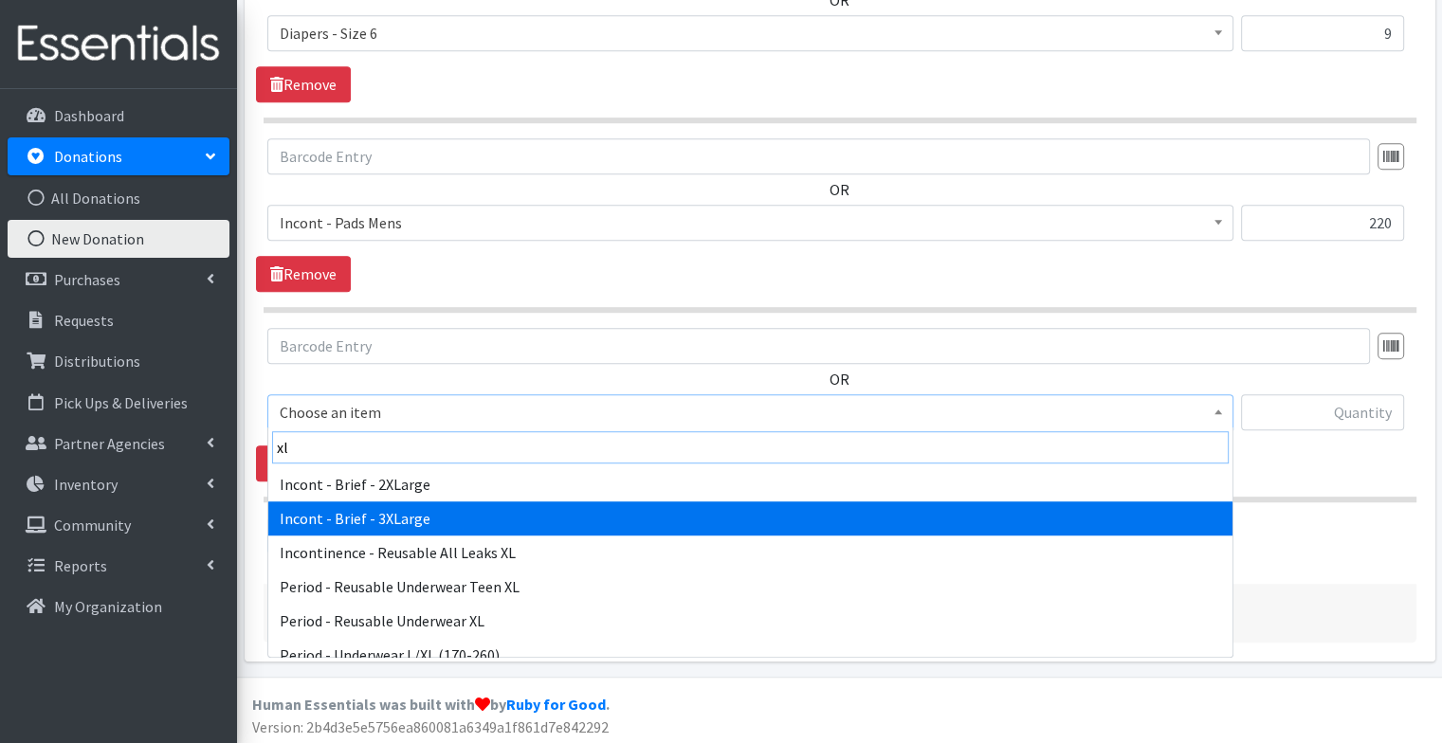
type input "x"
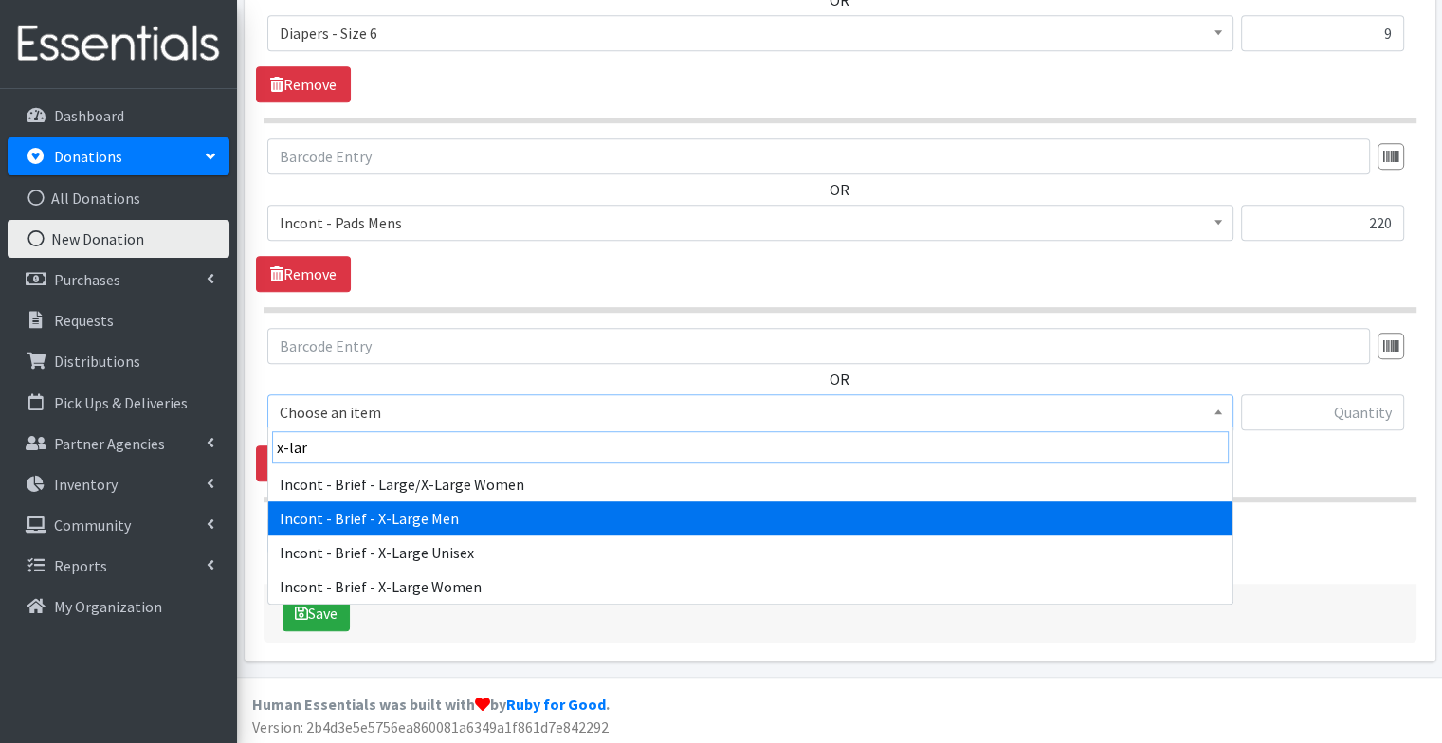
type input "x-lar"
select select "12735"
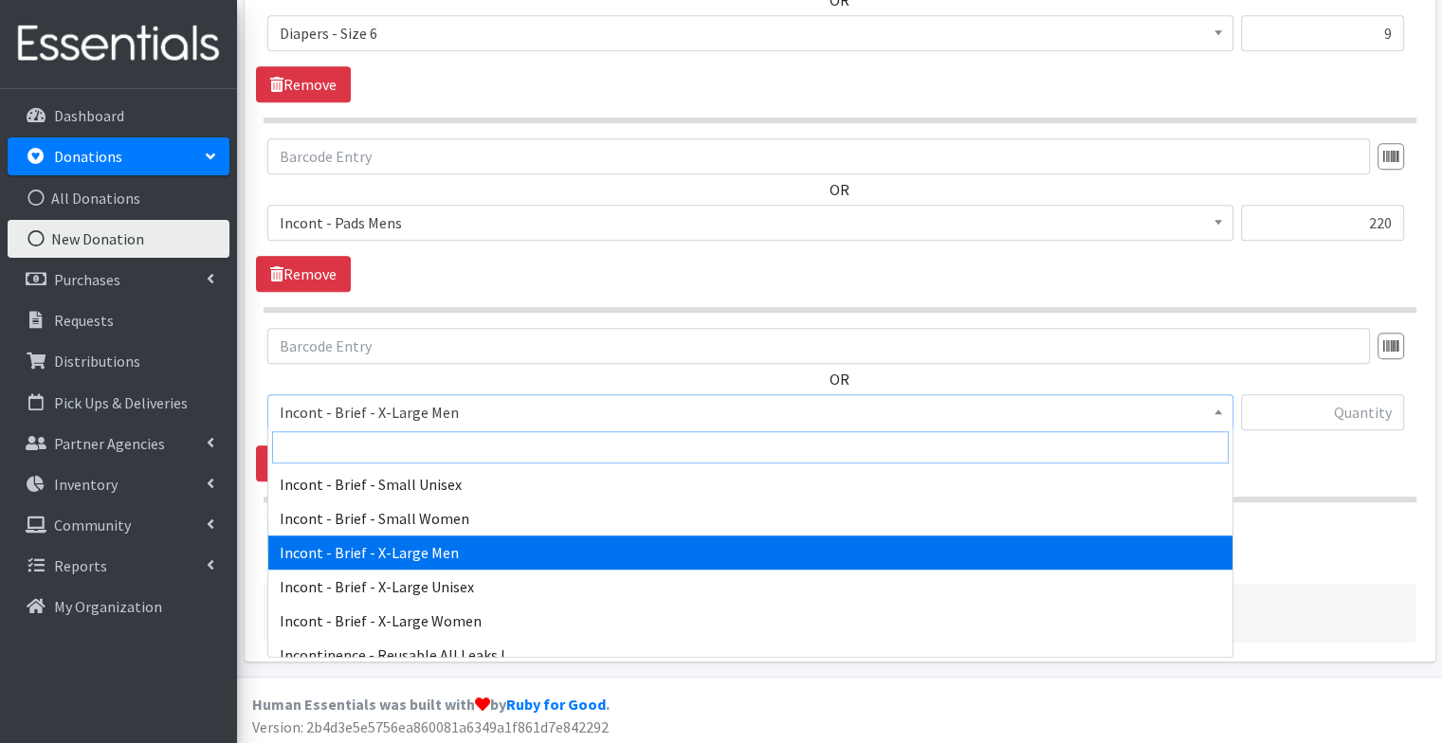
click at [463, 452] on input "search" at bounding box center [750, 447] width 957 height 32
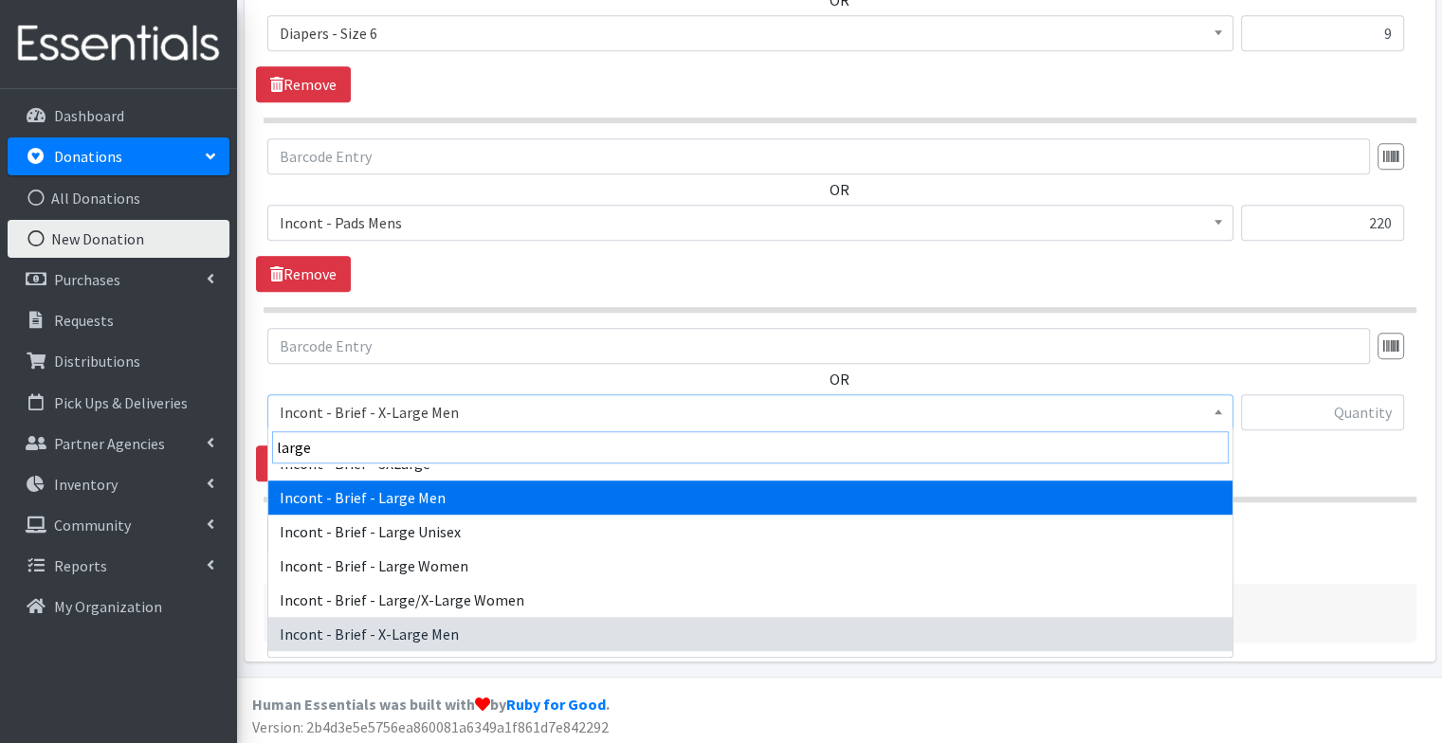
scroll to position [53, 0]
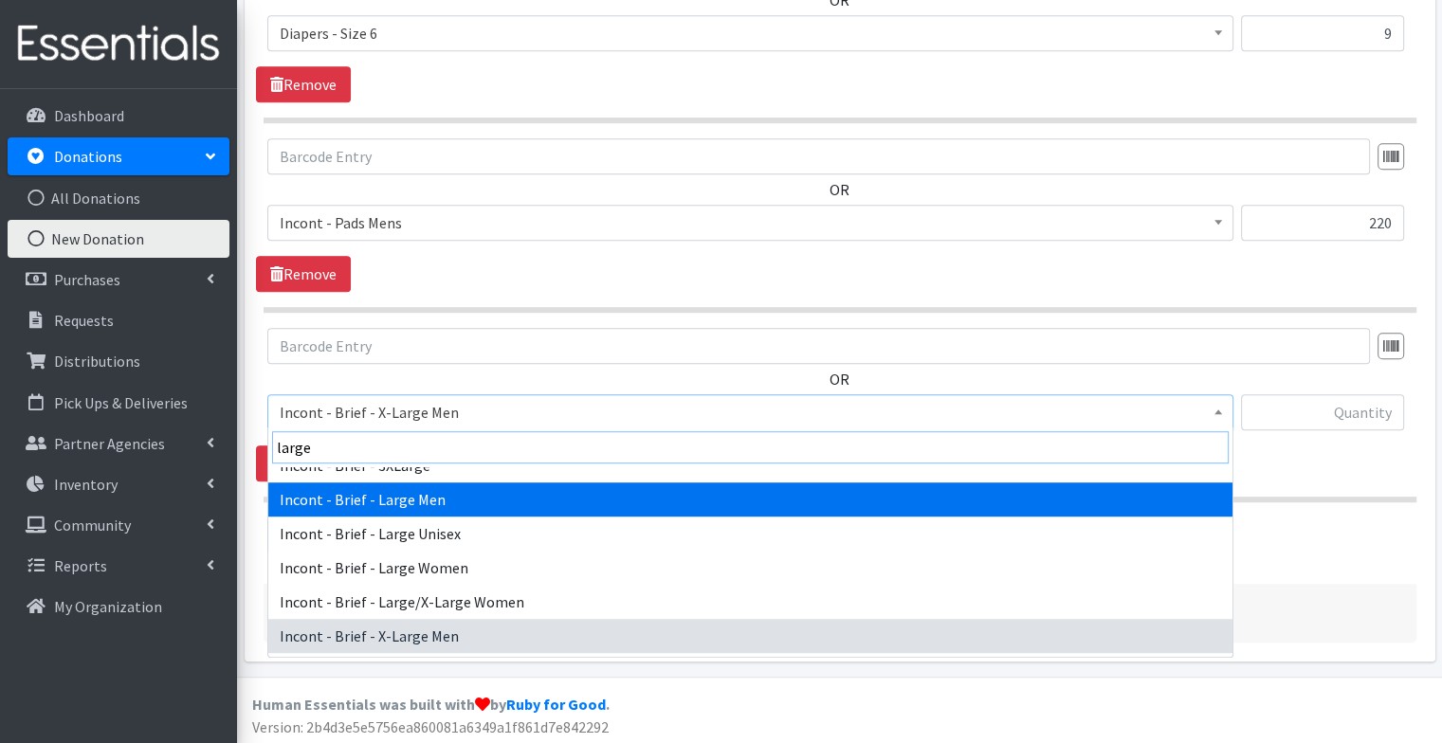
type input "large"
select select "15015"
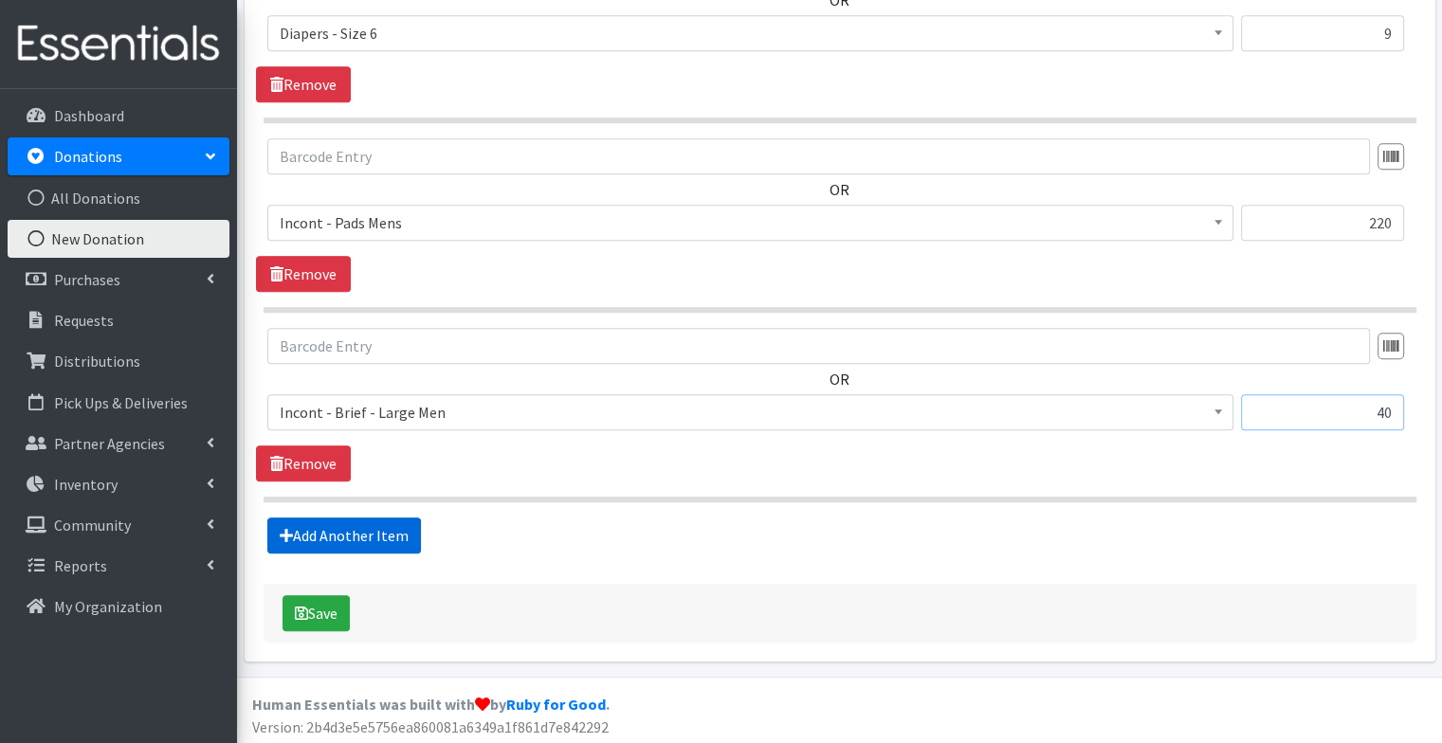
type input "40"
click at [379, 529] on link "Add Another Item" at bounding box center [344, 536] width 154 height 36
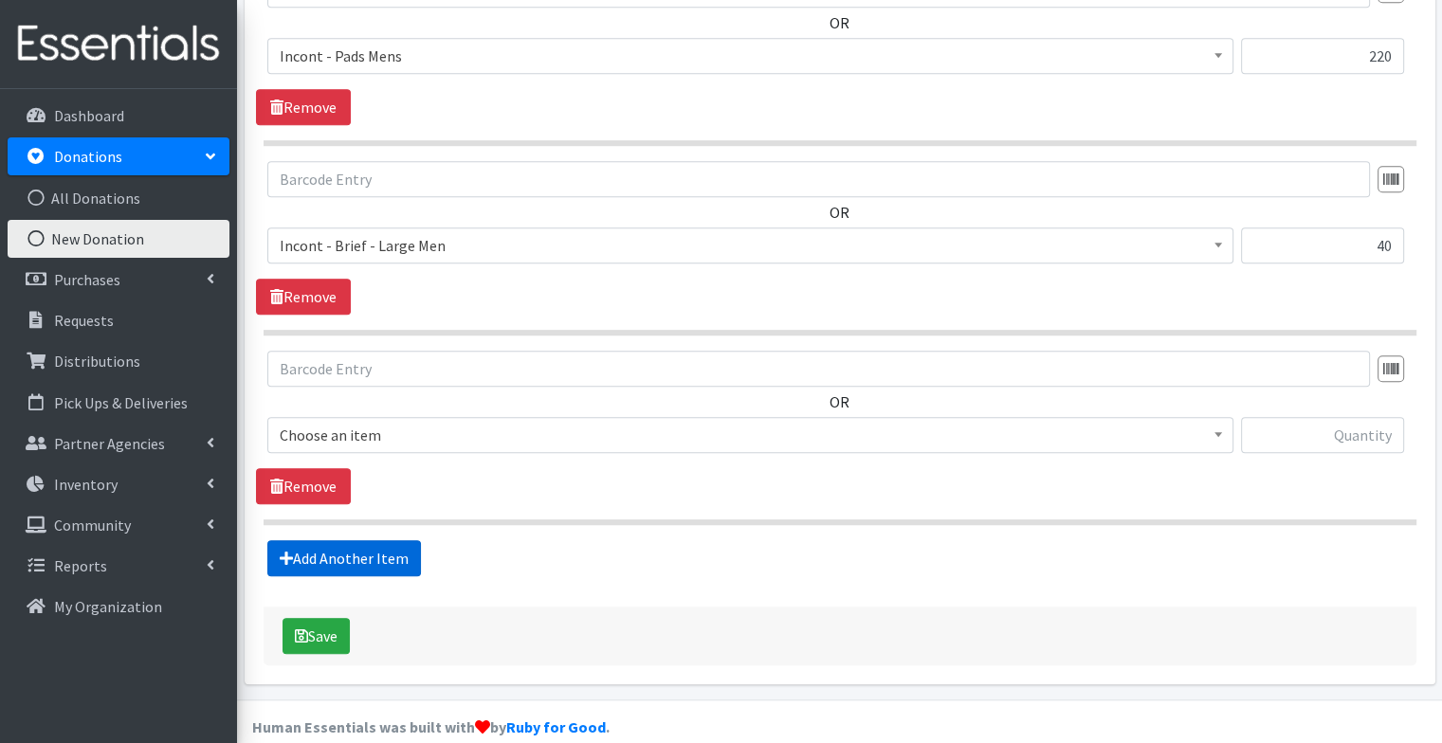
scroll to position [1316, 0]
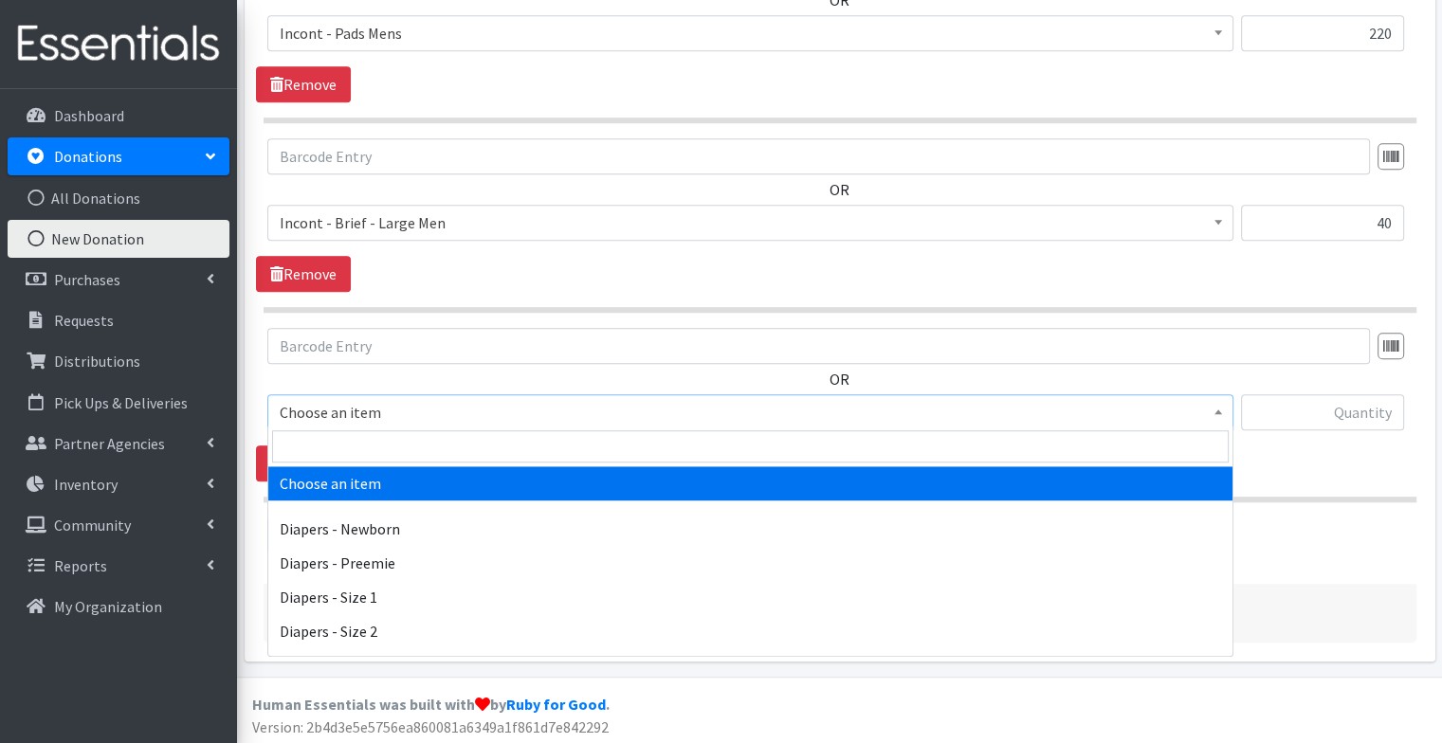
click at [402, 399] on span "Choose an item" at bounding box center [750, 412] width 941 height 27
click at [385, 446] on input "search" at bounding box center [750, 446] width 957 height 32
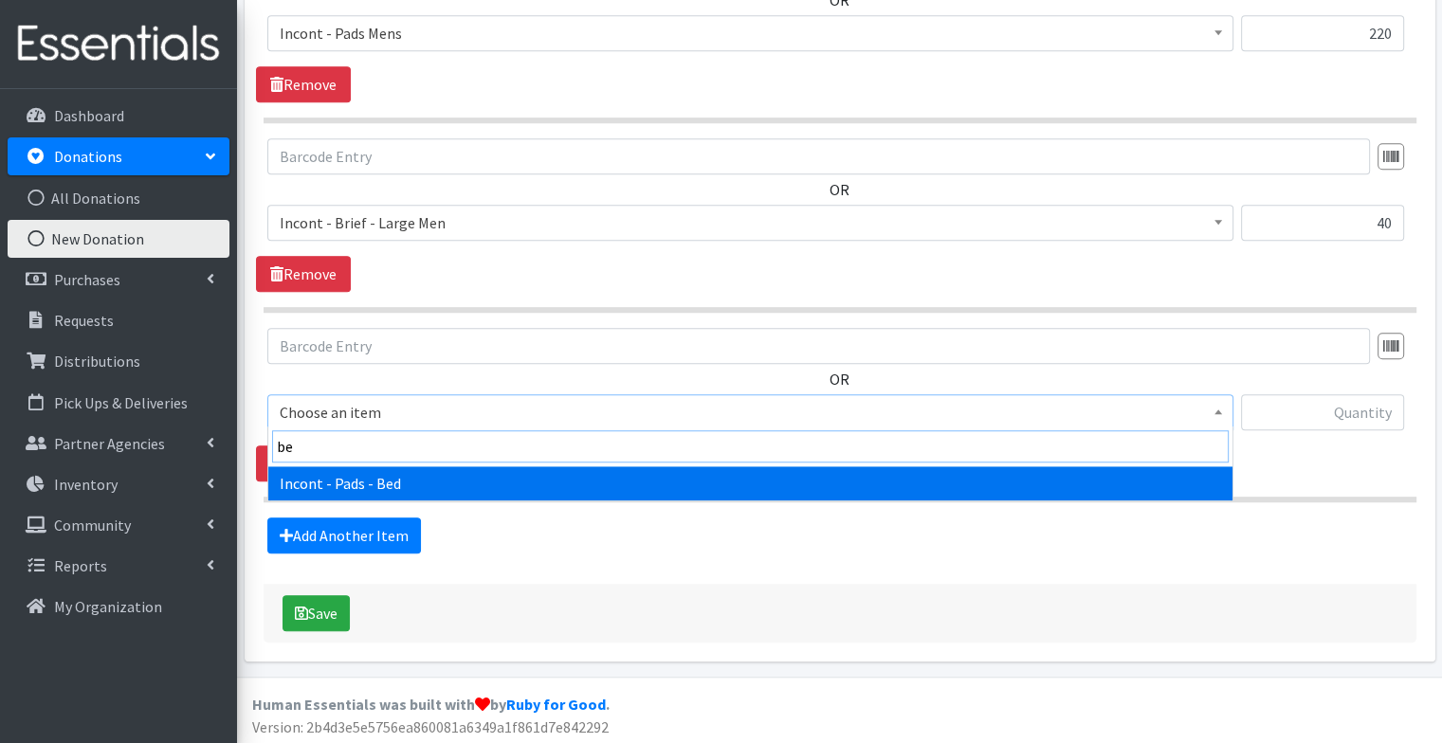
type input "bed"
select select "106"
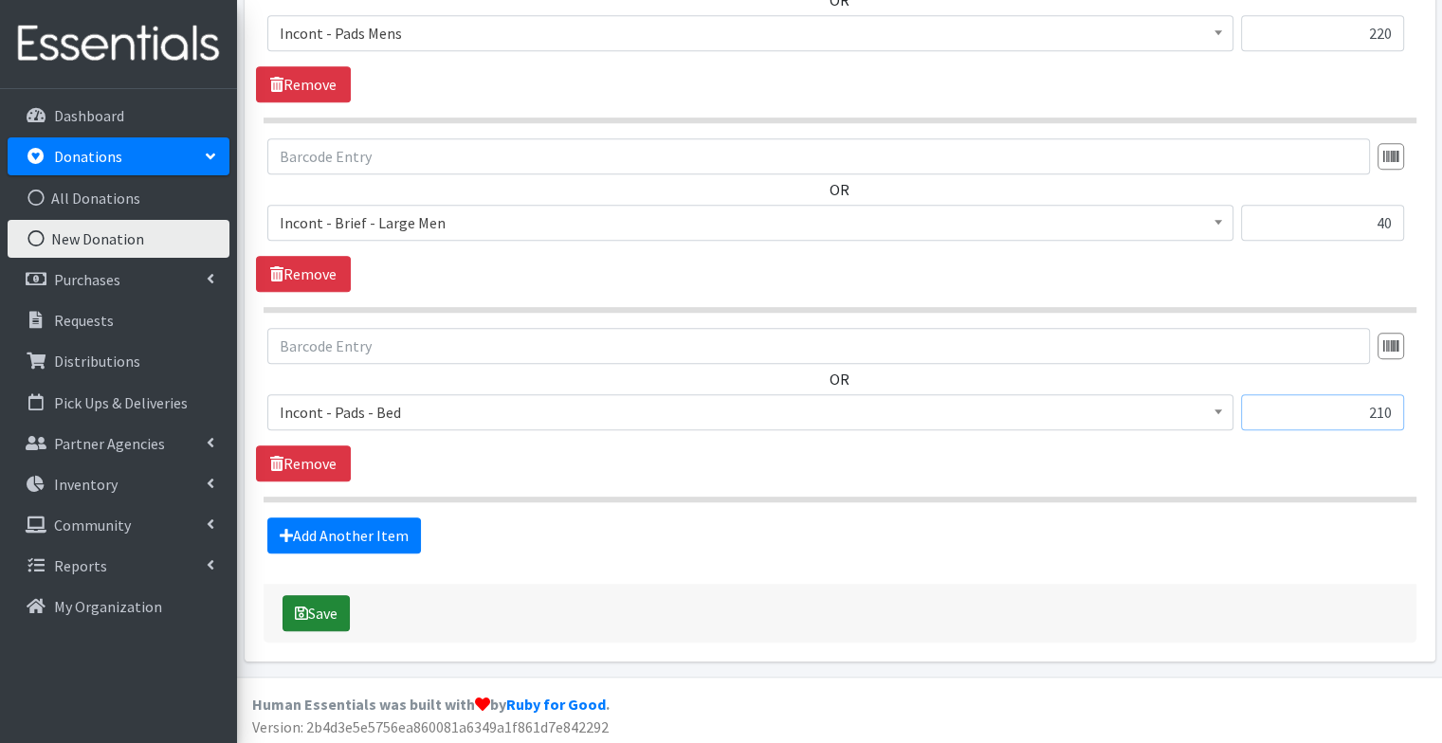
type input "210"
click at [327, 603] on button "Save" at bounding box center [316, 613] width 67 height 36
